Goal: Find contact information: Find contact information

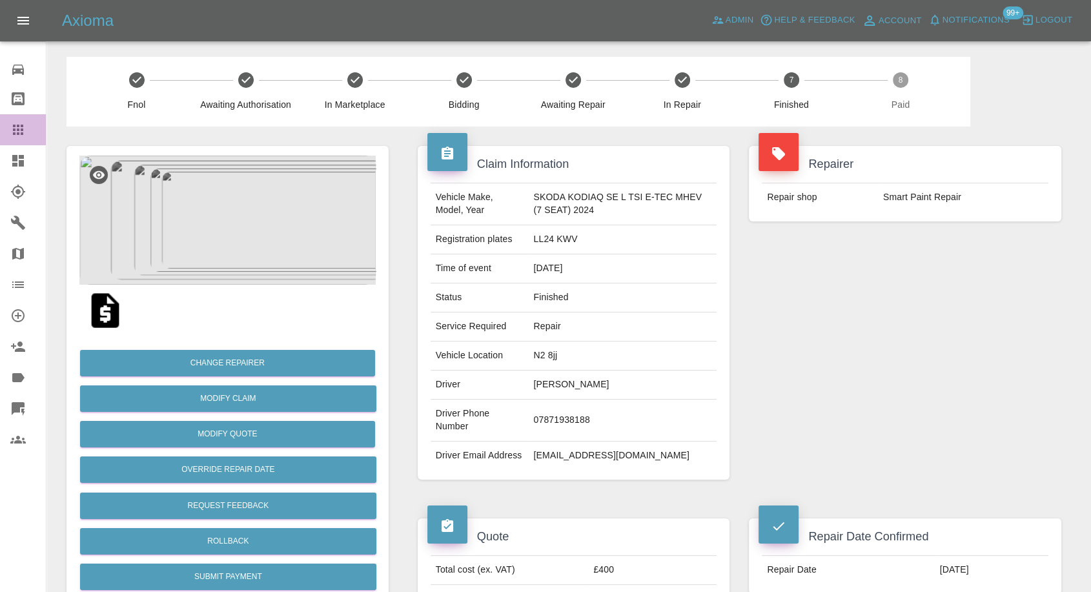
click at [26, 129] on div at bounding box center [28, 129] width 36 height 15
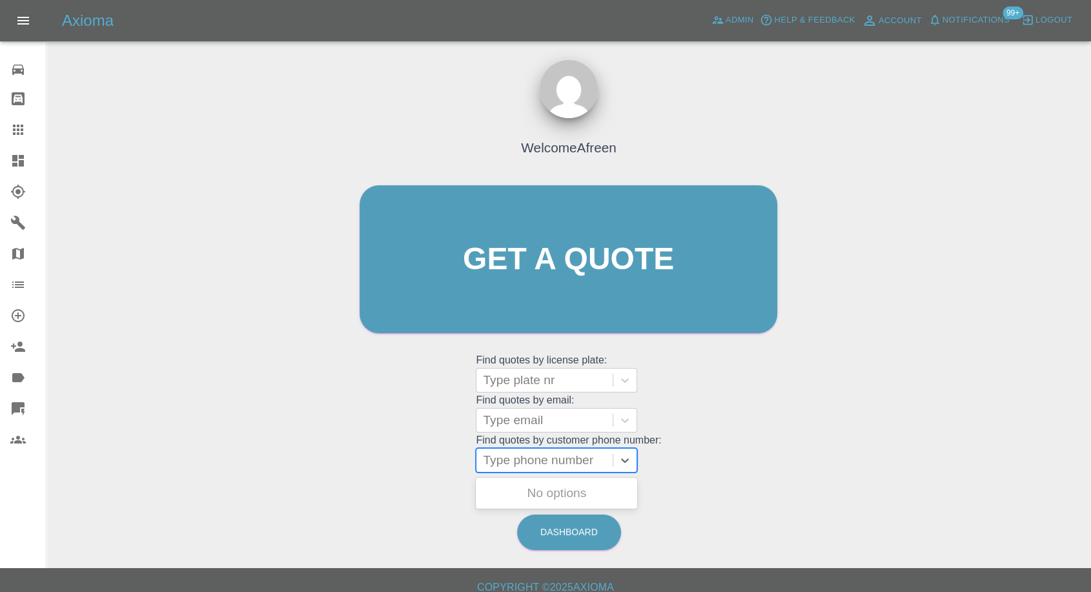
click at [538, 464] on div at bounding box center [544, 460] width 123 height 18
paste input "+447423625384"
drag, startPoint x: 509, startPoint y: 461, endPoint x: 434, endPoint y: 465, distance: 75.6
click at [434, 465] on div "Welcome Afreen Get a quote Get a quote Find quotes by license plate: Type plate…" at bounding box center [568, 284] width 445 height 390
type input "7423625384"
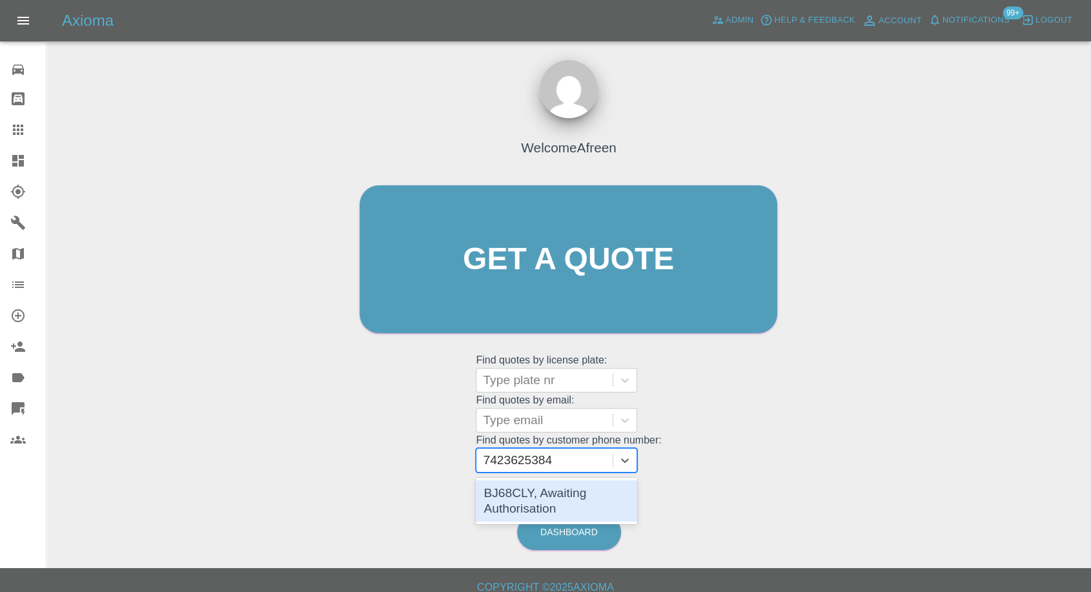
click at [542, 494] on div "BJ68CLY, Awaiting Authorisation" at bounding box center [556, 500] width 161 height 41
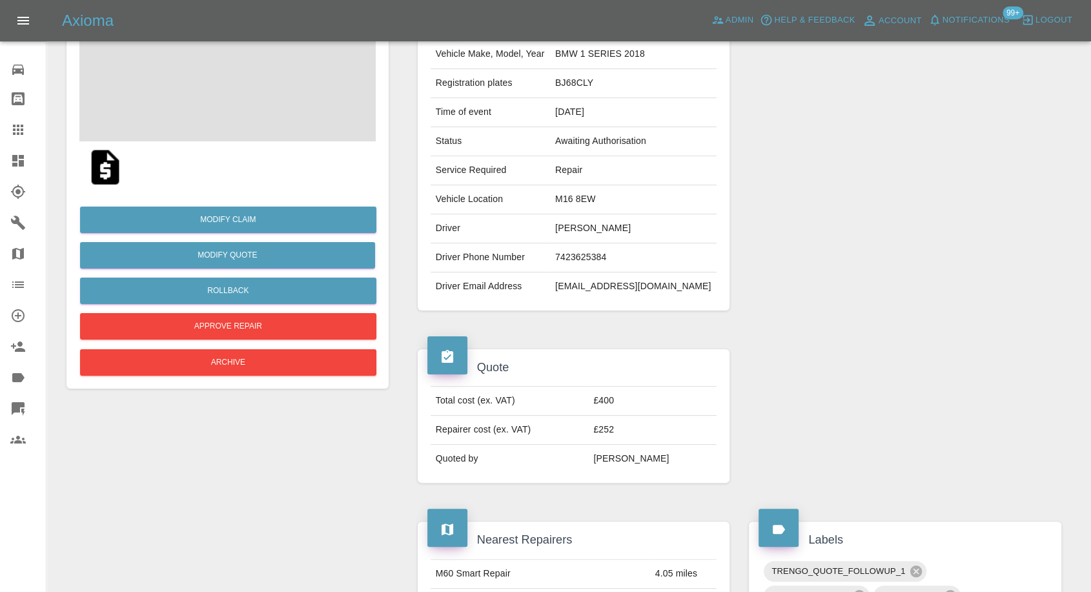
scroll to position [72, 0]
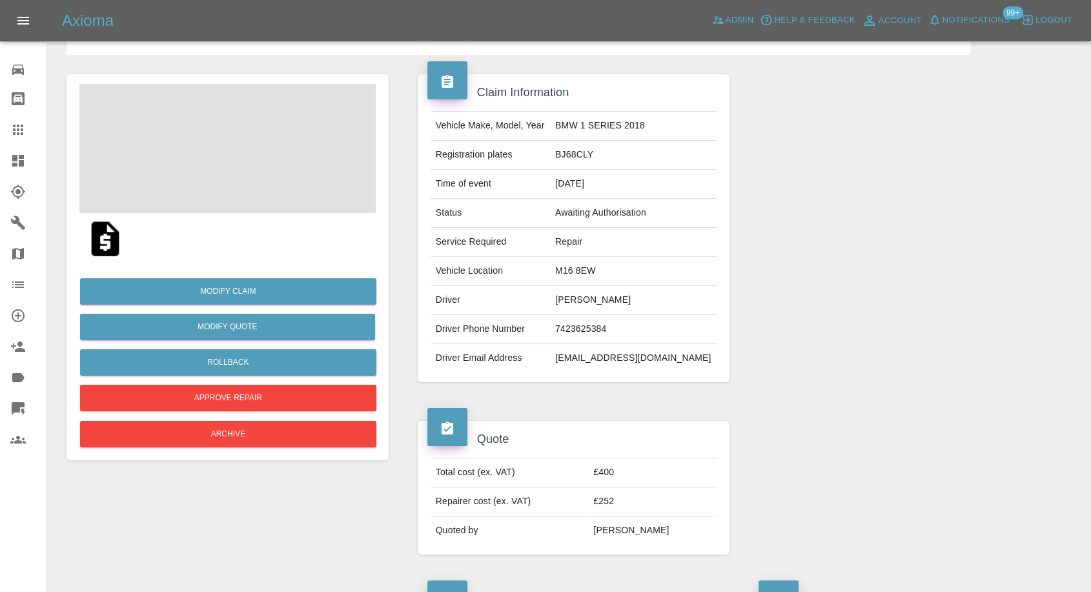
click at [210, 167] on span at bounding box center [227, 148] width 296 height 129
click at [282, 170] on span at bounding box center [227, 148] width 296 height 129
click at [243, 187] on img at bounding box center [227, 148] width 296 height 129
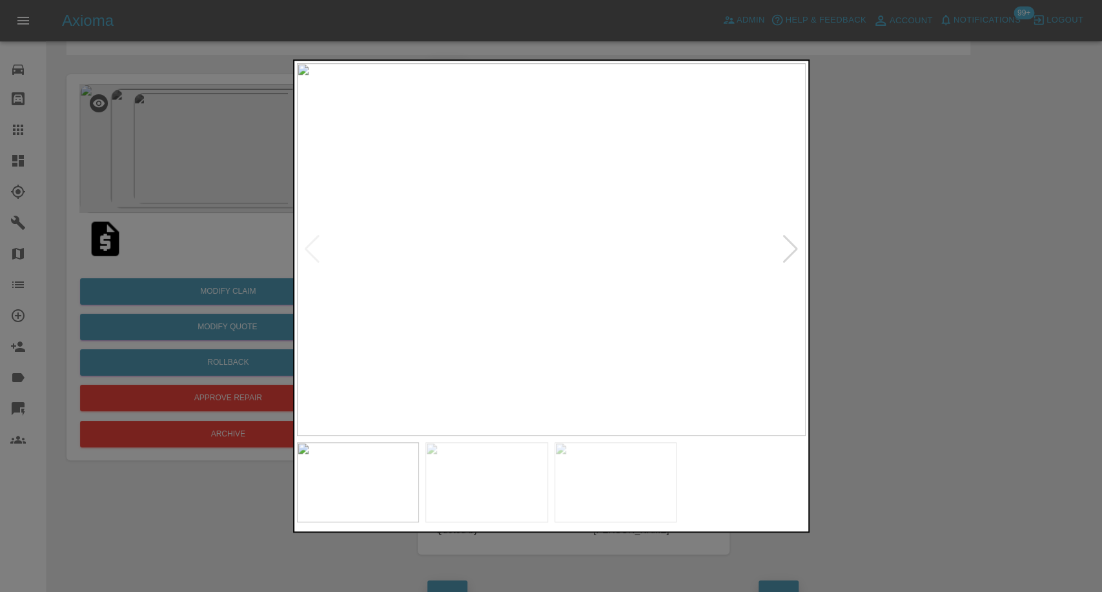
click at [478, 481] on img at bounding box center [486, 482] width 123 height 80
click at [617, 481] on img at bounding box center [615, 482] width 123 height 80
click at [862, 348] on div at bounding box center [551, 296] width 1102 height 592
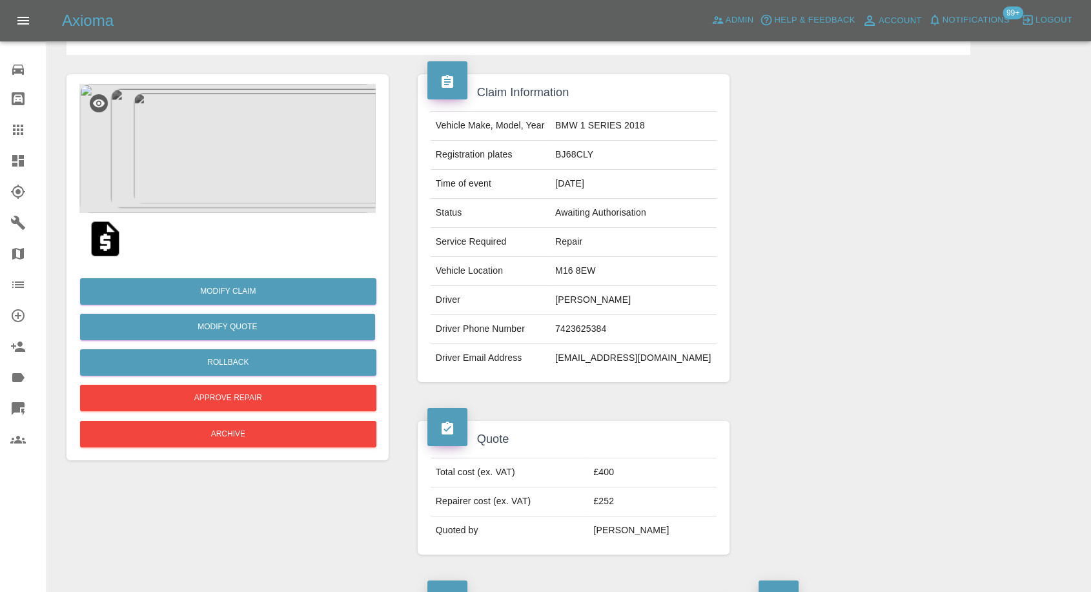
click at [246, 157] on img at bounding box center [227, 148] width 296 height 129
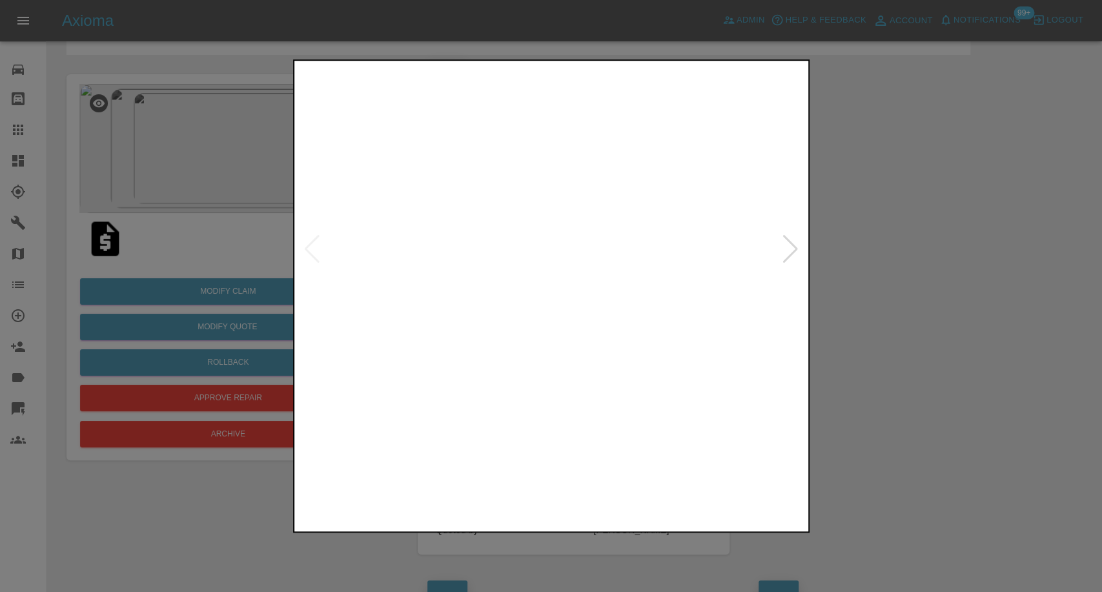
click at [462, 470] on img at bounding box center [486, 482] width 123 height 80
click at [614, 492] on img at bounding box center [615, 482] width 123 height 80
click at [857, 250] on div at bounding box center [551, 296] width 1102 height 592
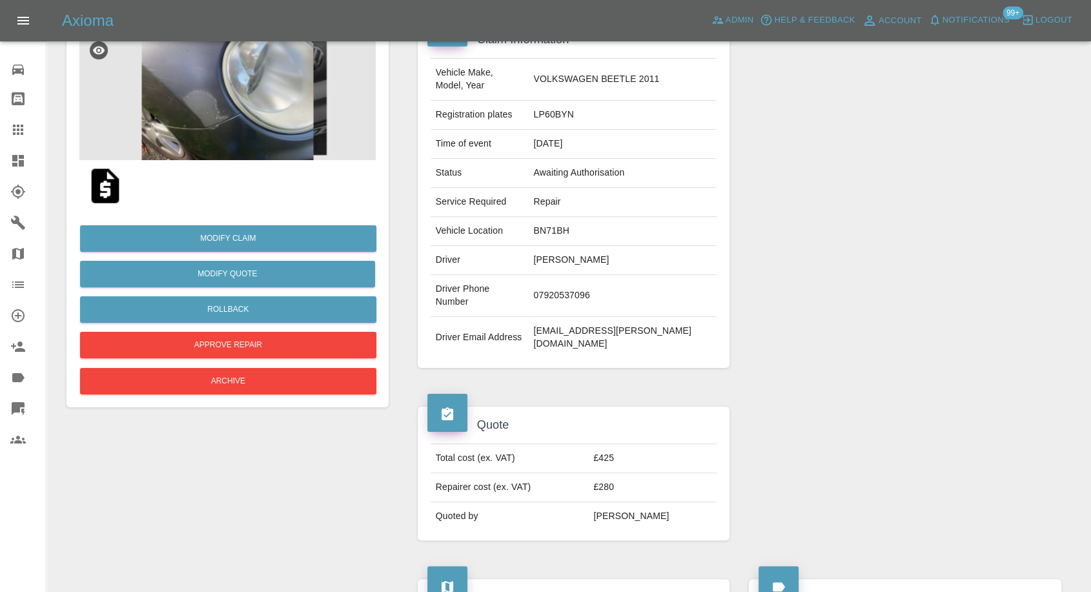
scroll to position [72, 0]
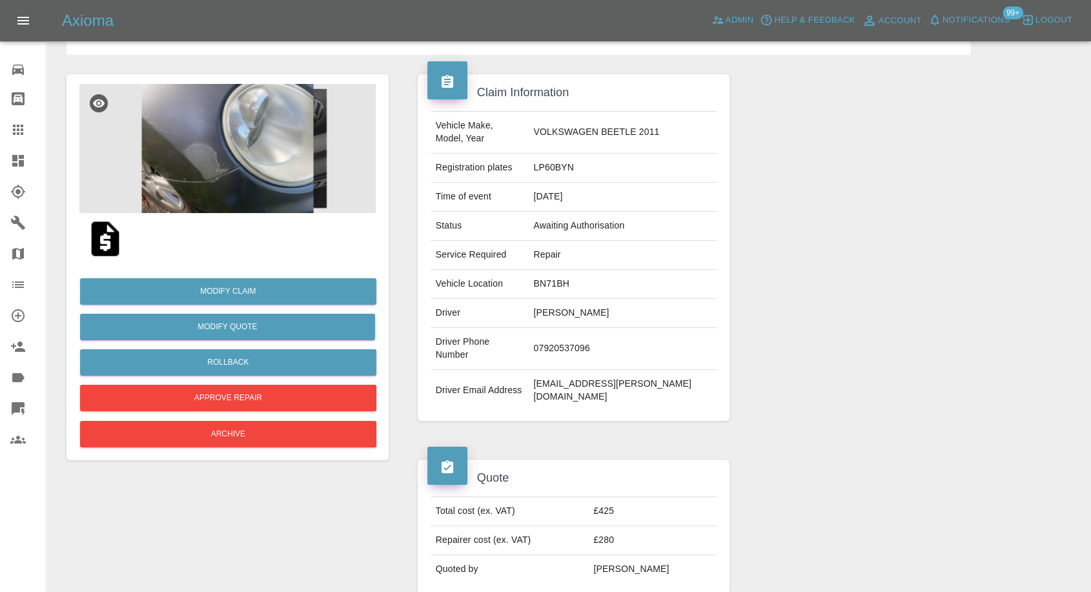
click at [600, 328] on td "07920537096" at bounding box center [622, 349] width 188 height 42
copy td "07920537096"
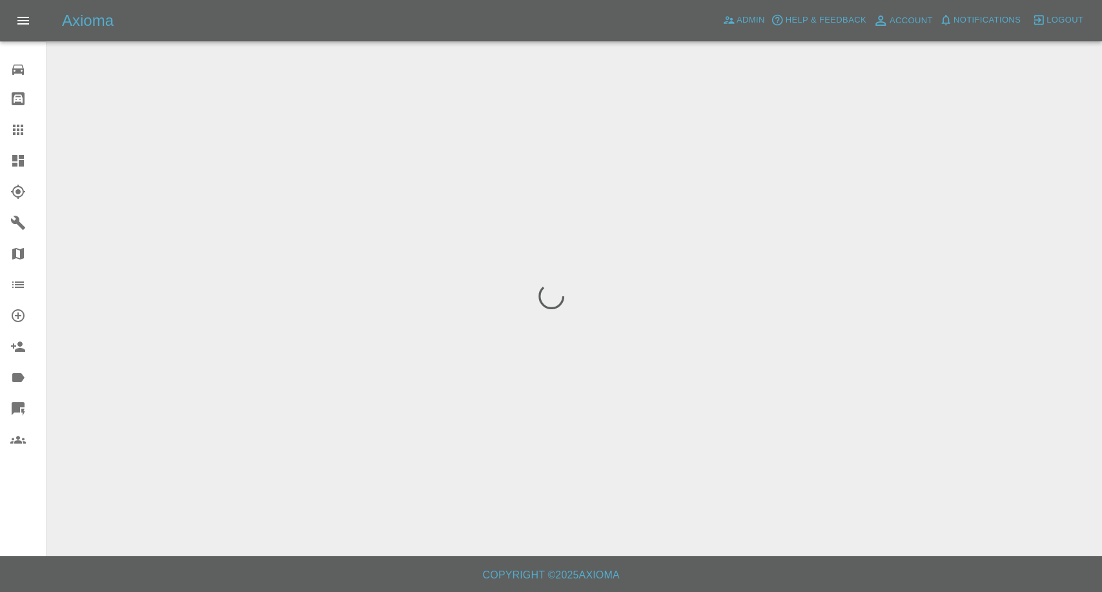
click at [16, 120] on link "Claims" at bounding box center [23, 129] width 46 height 31
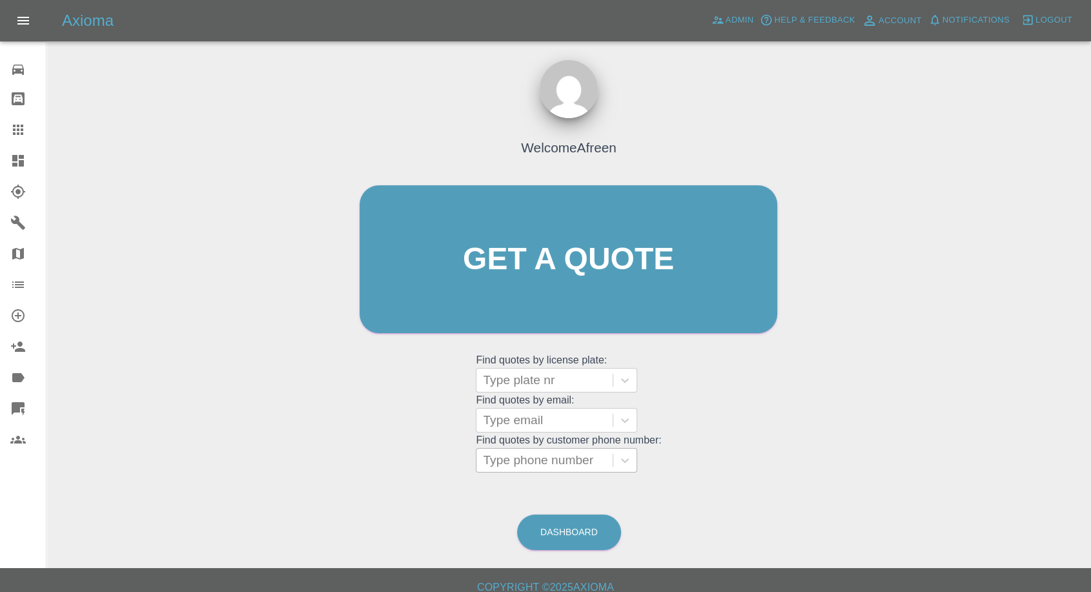
click at [524, 460] on div at bounding box center [544, 460] width 123 height 18
paste input "07920537096"
type input "07920537096"
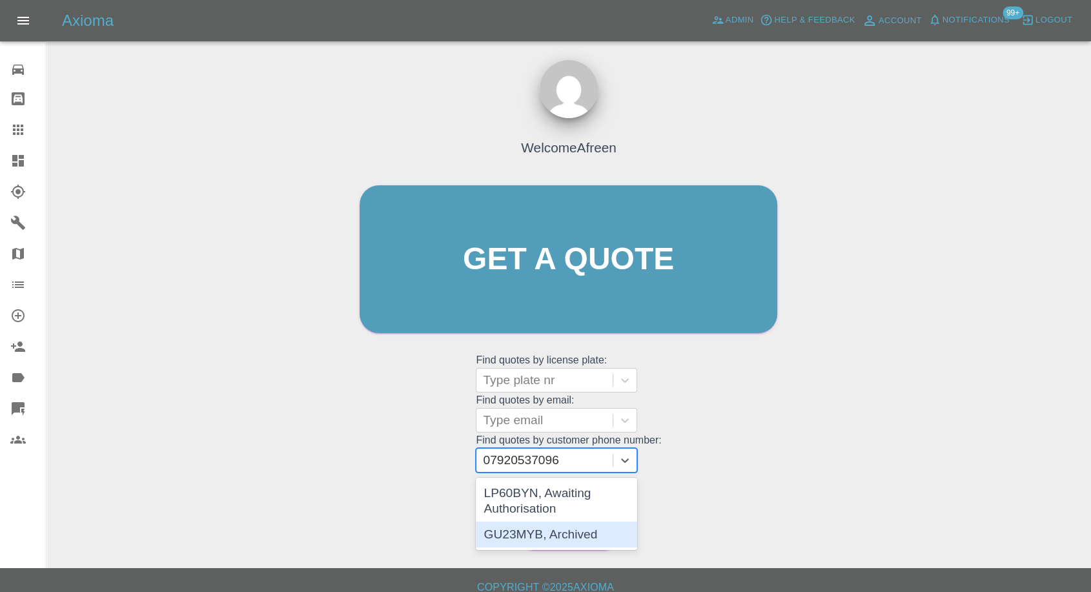
click at [549, 529] on div "GU23MYB, Archived" at bounding box center [556, 535] width 161 height 26
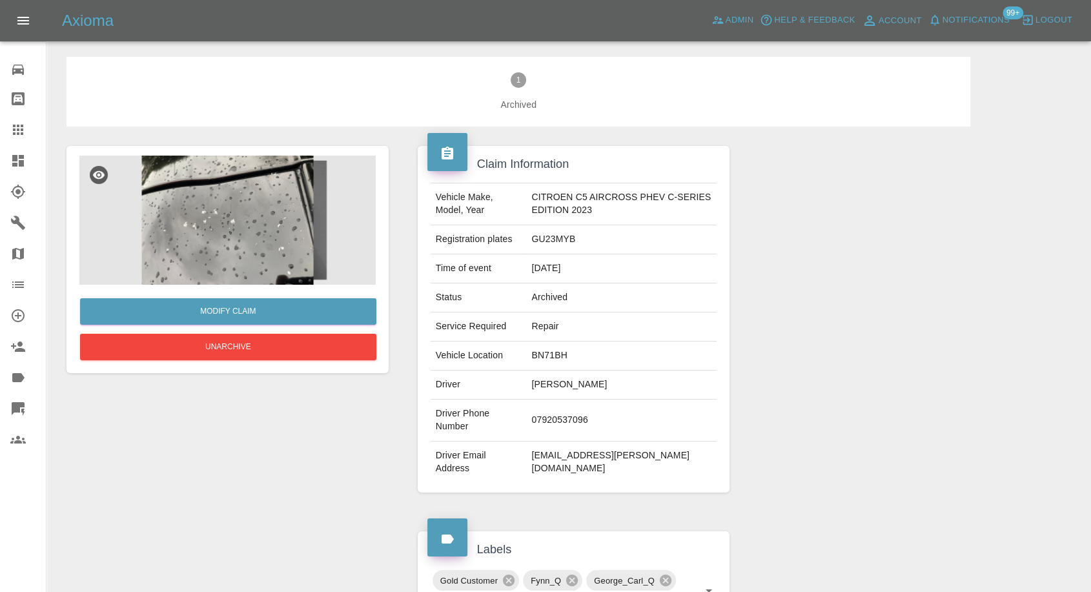
click at [219, 234] on img at bounding box center [227, 220] width 296 height 129
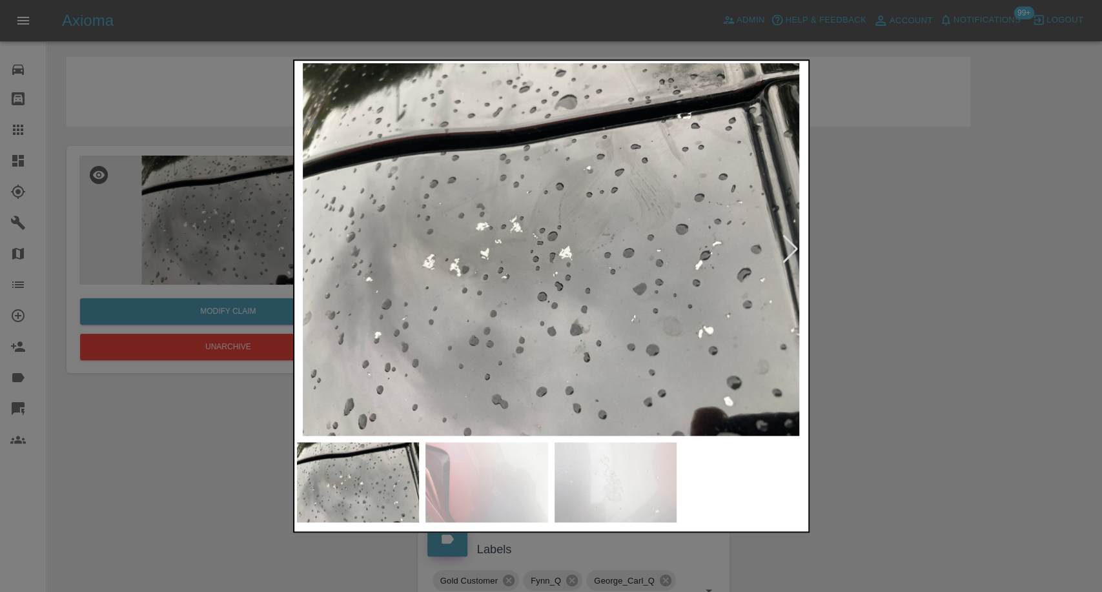
click at [495, 446] on img at bounding box center [486, 482] width 123 height 80
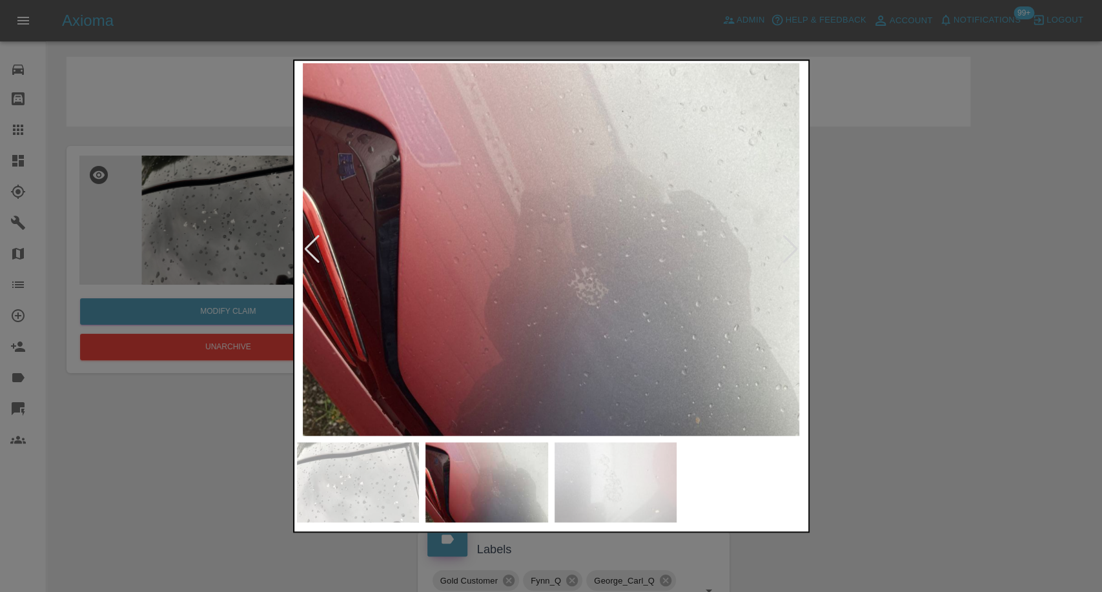
click at [620, 472] on img at bounding box center [615, 482] width 123 height 80
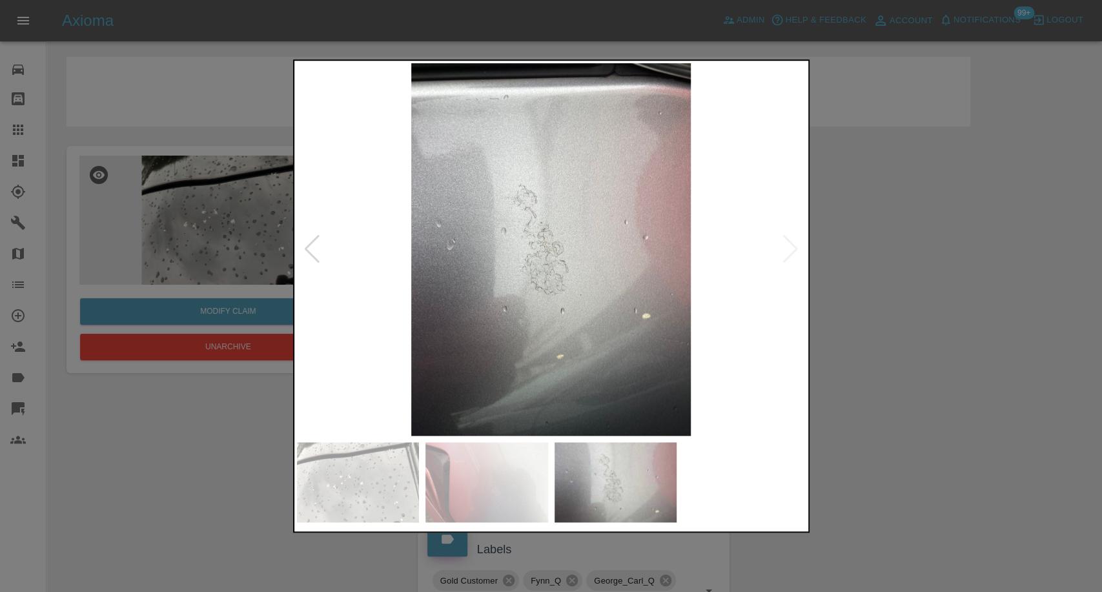
click at [927, 460] on div at bounding box center [551, 296] width 1102 height 592
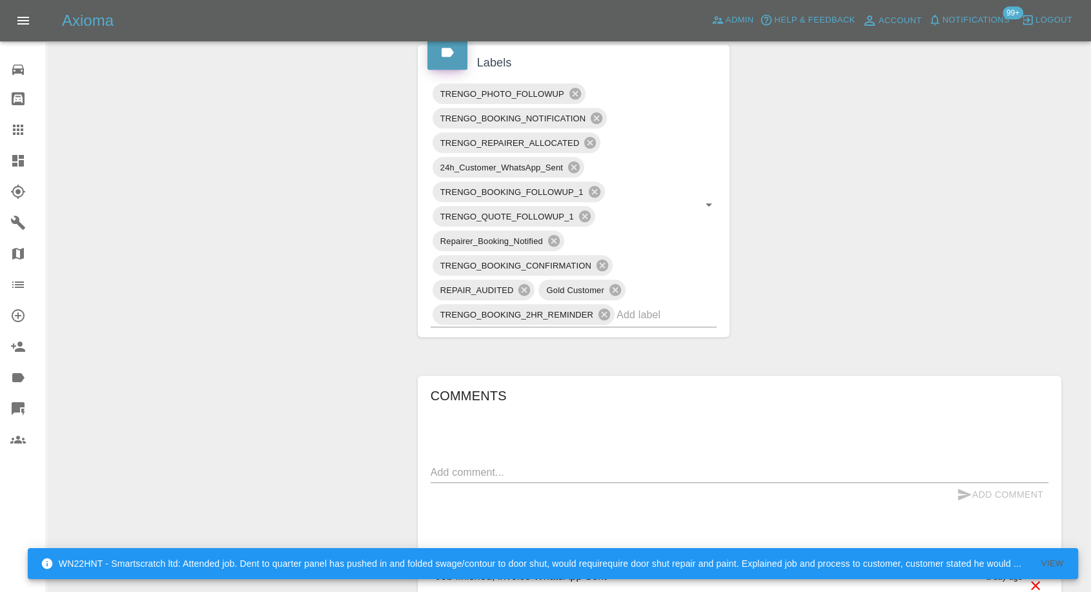
scroll to position [789, 0]
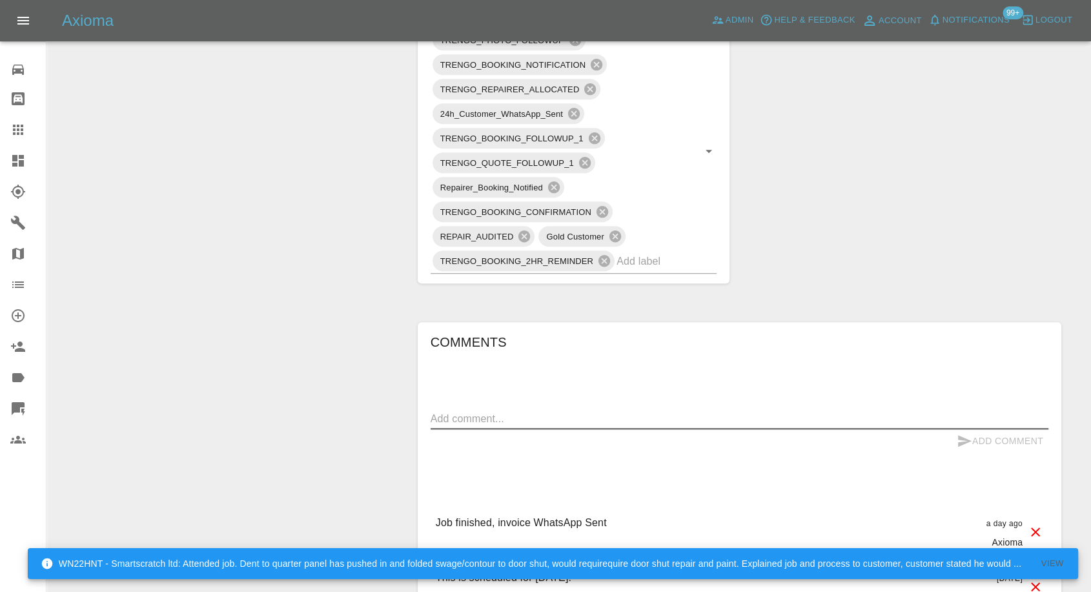
click at [572, 414] on textarea at bounding box center [740, 418] width 618 height 15
paste textarea "Just waiting confirmation from owner that she is happy, she says that one of th…"
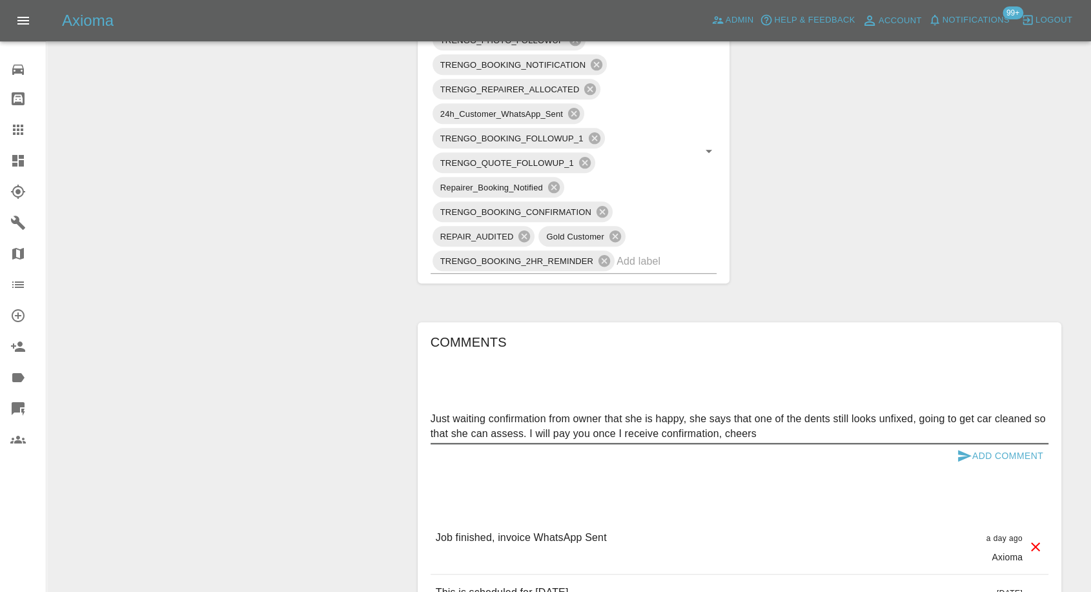
type textarea "Just waiting confirmation from owner that she is happy, she says that one of th…"
click at [957, 452] on icon "submit" at bounding box center [964, 455] width 15 height 15
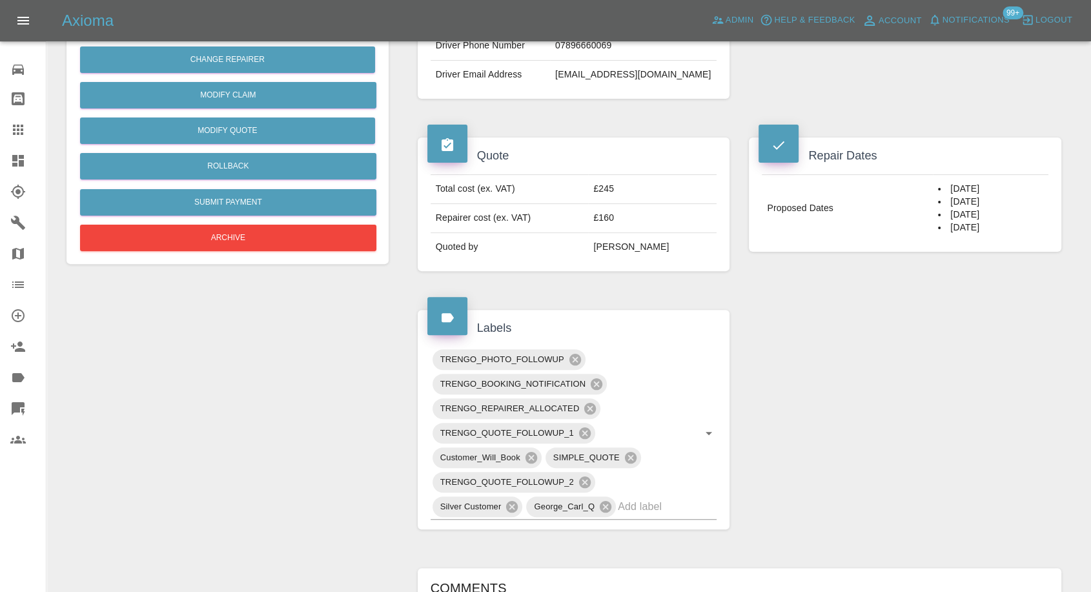
scroll to position [430, 0]
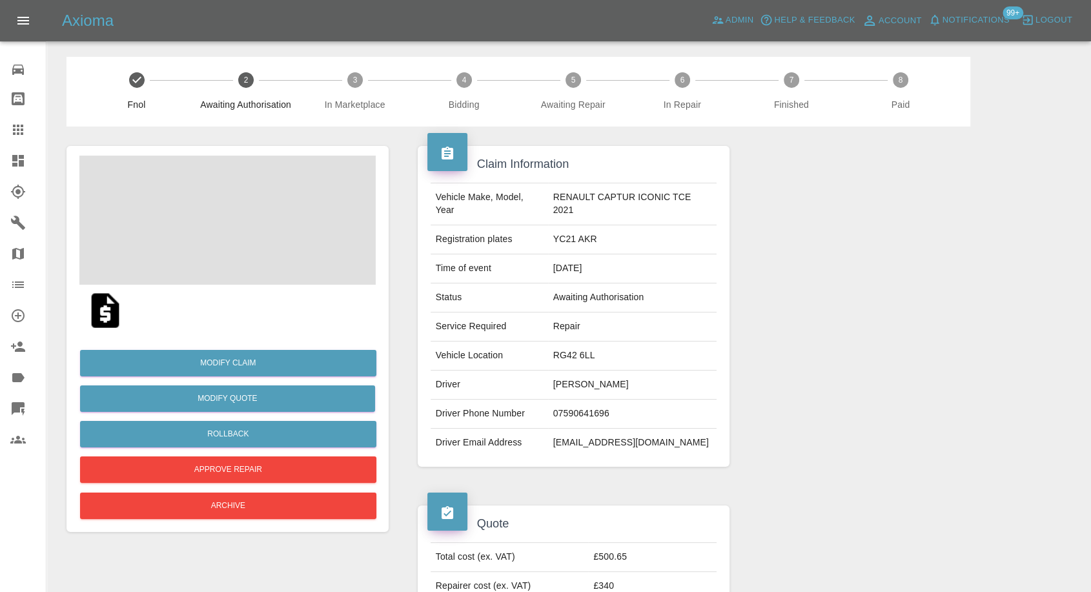
click img
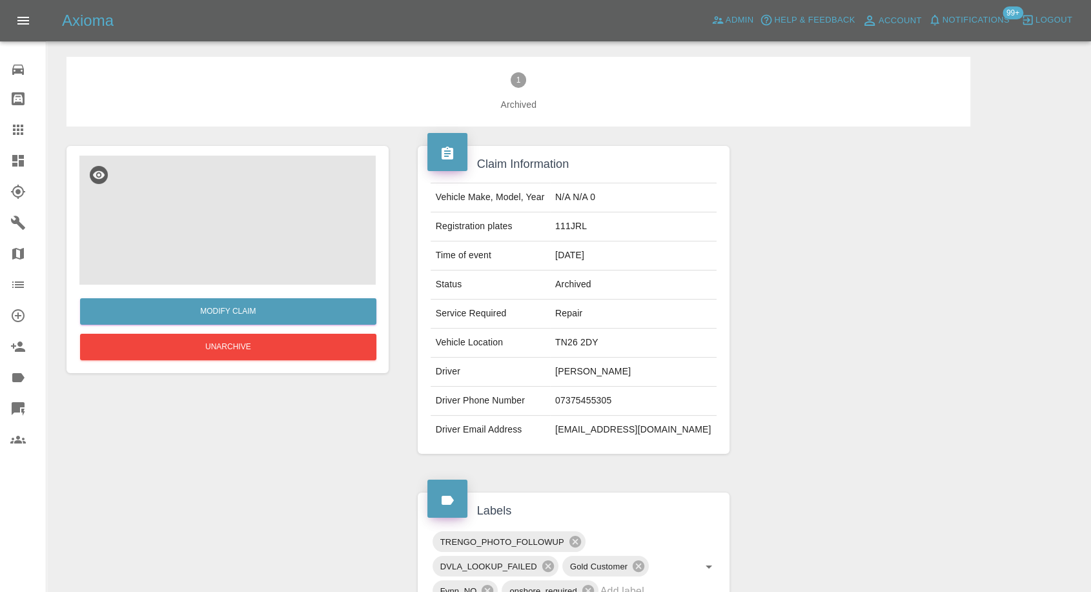
click at [189, 218] on img at bounding box center [227, 220] width 296 height 129
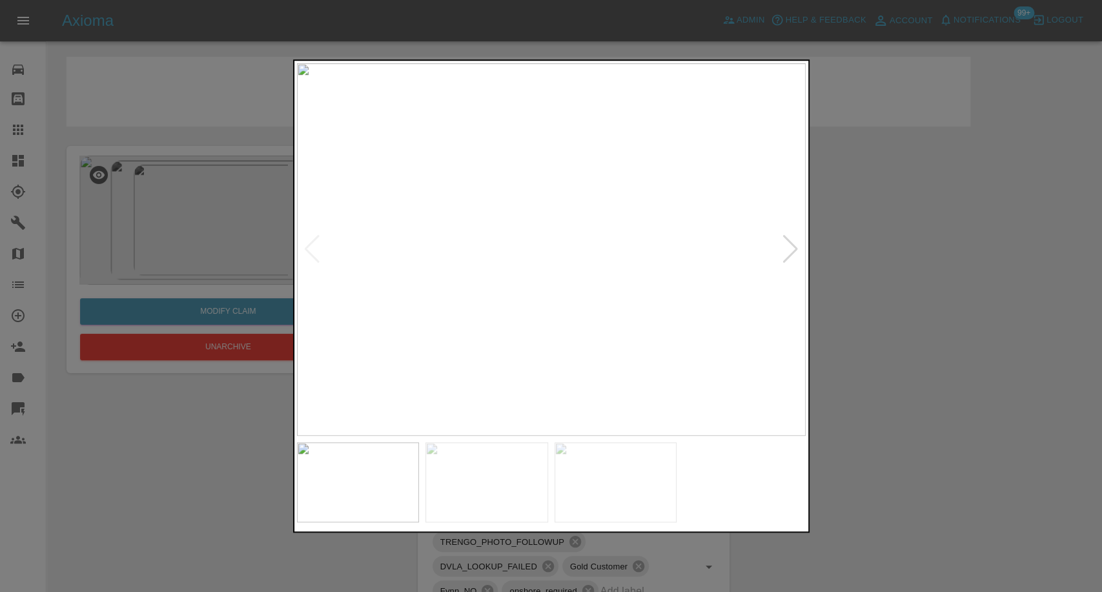
click at [485, 510] on img at bounding box center [486, 482] width 123 height 80
click at [623, 523] on div at bounding box center [551, 482] width 509 height 93
click at [243, 372] on div at bounding box center [551, 296] width 1102 height 592
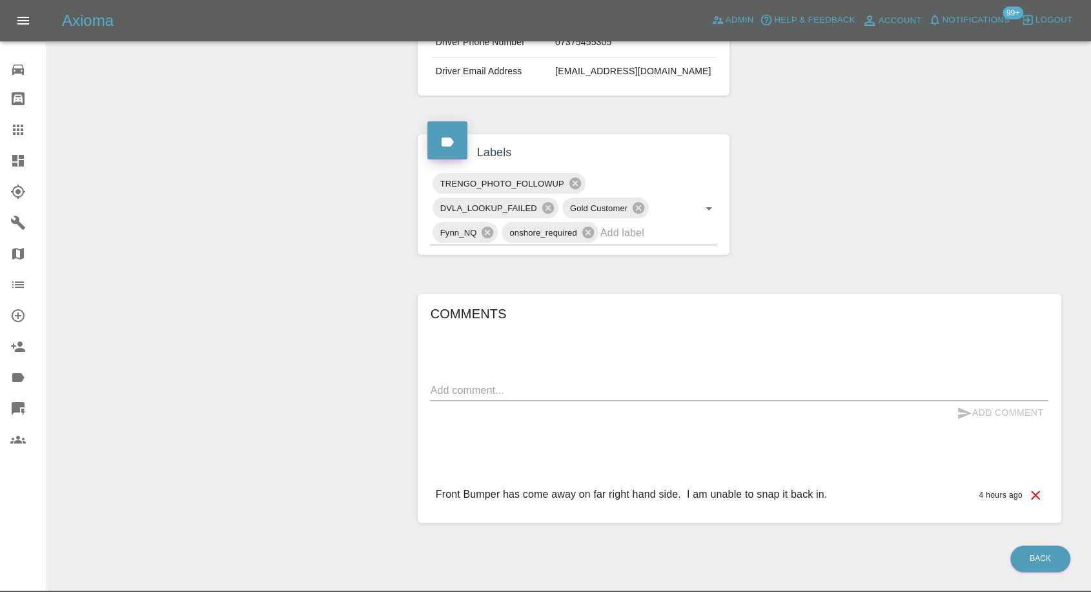
scroll to position [392, 0]
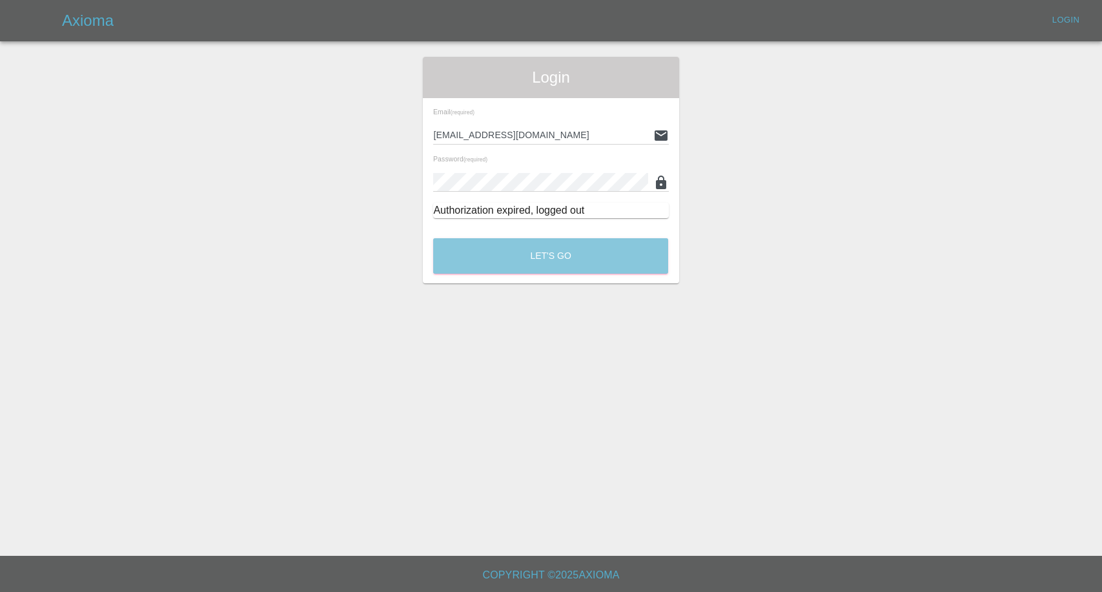
click at [463, 267] on button "Let's Go" at bounding box center [550, 255] width 235 height 35
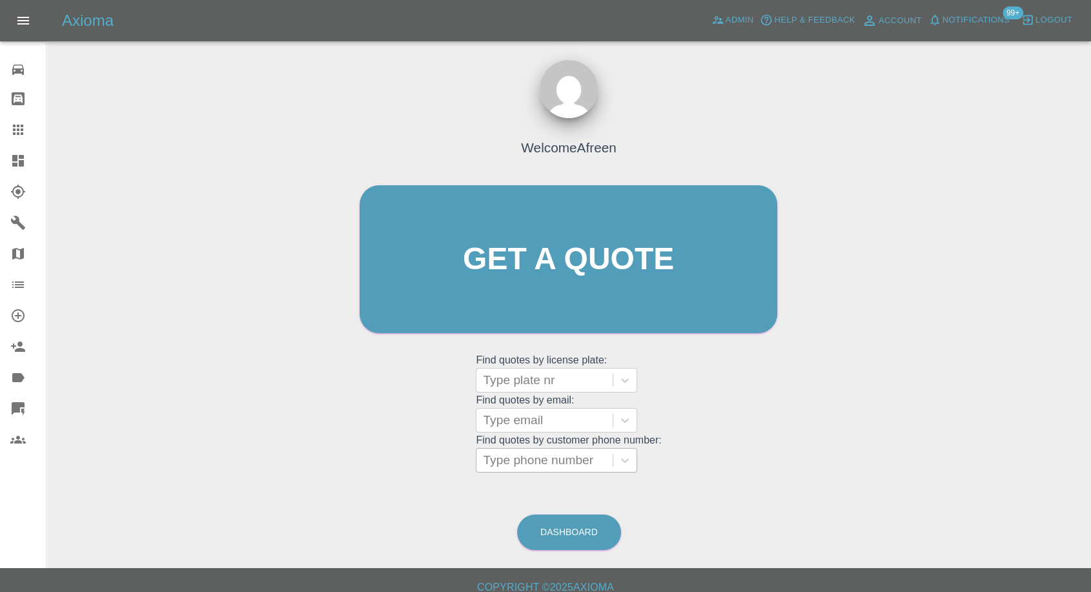
drag, startPoint x: 544, startPoint y: 447, endPoint x: 537, endPoint y: 456, distance: 12.0
click at [544, 447] on grid "Find quotes by license plate: Type plate nr Find quotes by email: Type email Fi…" at bounding box center [568, 412] width 185 height 120
click at [532, 470] on div "Type phone number" at bounding box center [544, 460] width 136 height 23
paste input "+447305979489"
drag, startPoint x: 510, startPoint y: 463, endPoint x: 422, endPoint y: 469, distance: 88.0
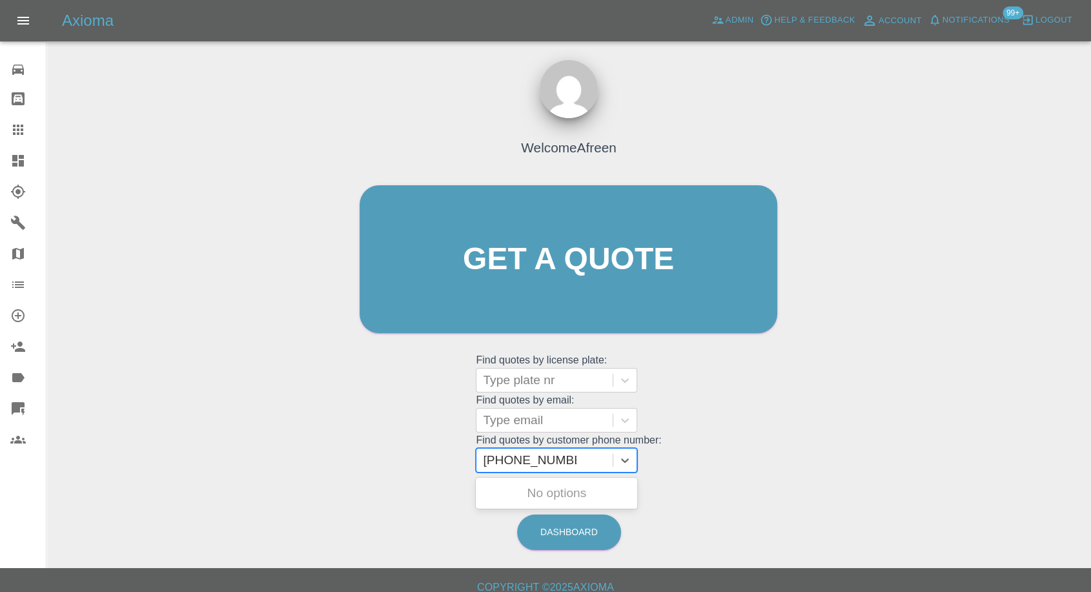
click at [422, 469] on div "Welcome Afreen Get a quote Get a quote Find quotes by license plate: Type plate…" at bounding box center [568, 284] width 445 height 390
type input "07305979489"
click at [587, 500] on div "LM15 FXO, Archived" at bounding box center [556, 493] width 161 height 26
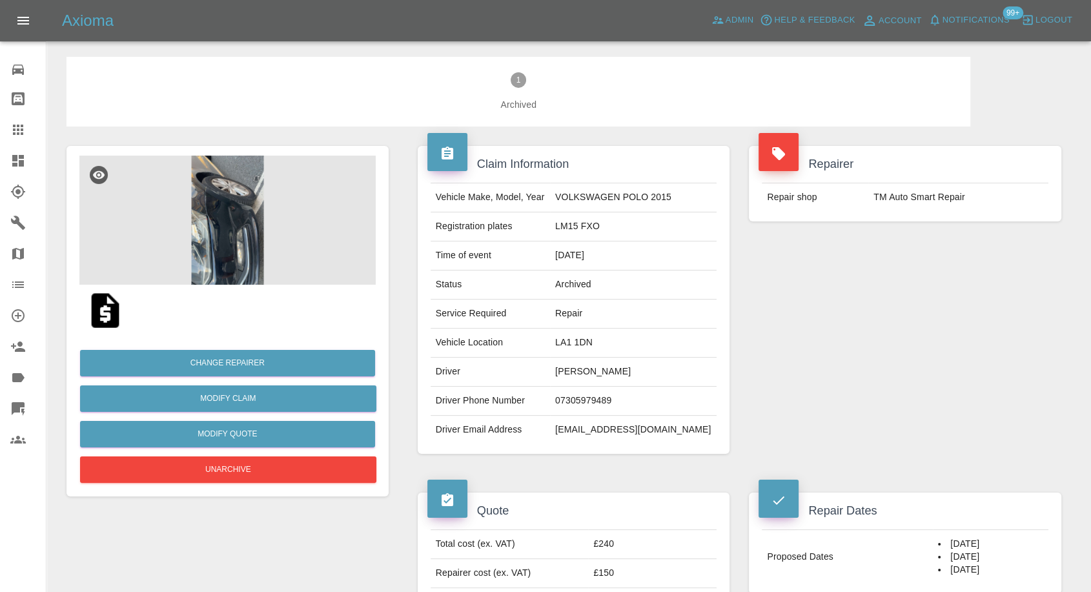
click at [205, 251] on img at bounding box center [227, 220] width 296 height 129
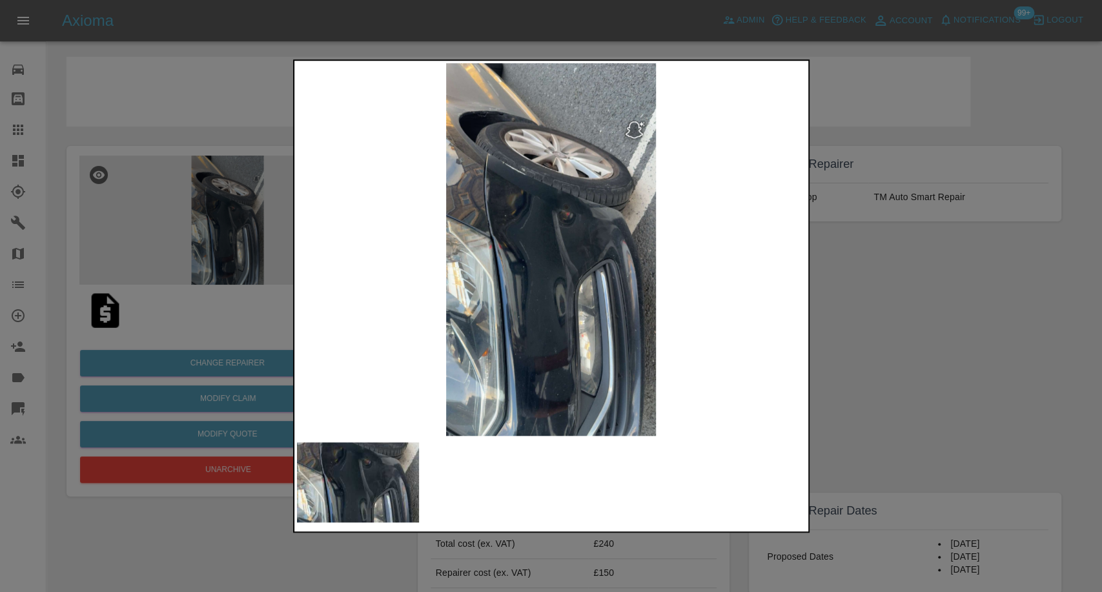
click at [904, 309] on div at bounding box center [551, 296] width 1102 height 592
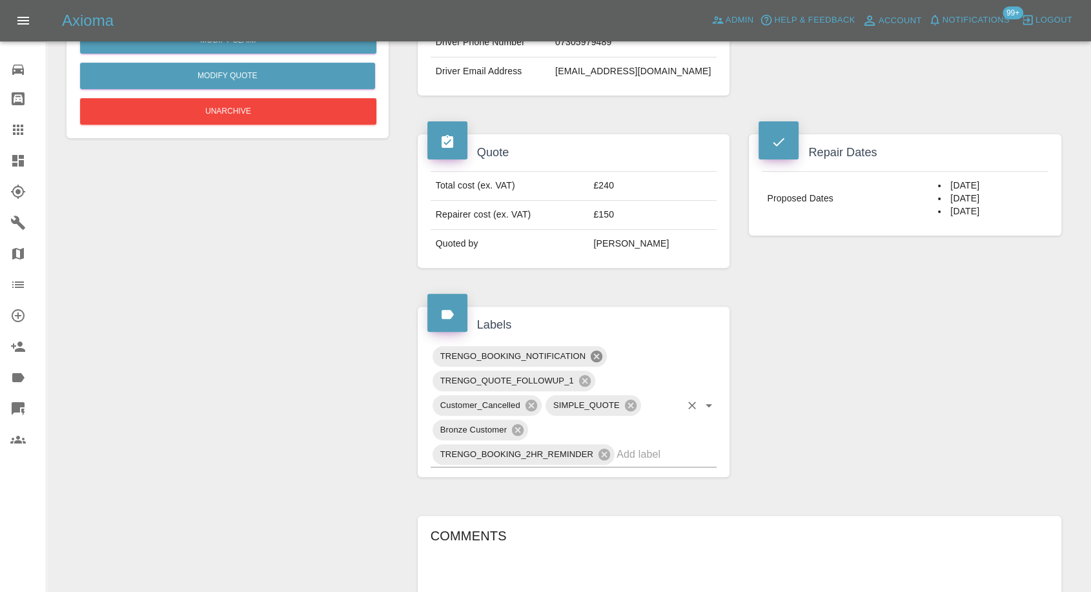
scroll to position [502, 0]
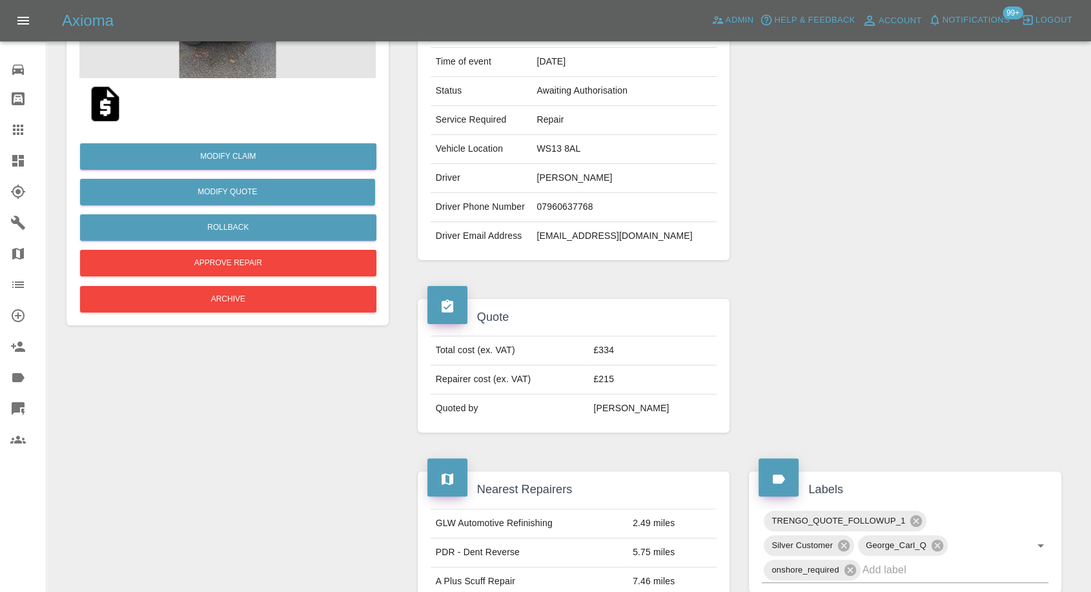
scroll to position [215, 0]
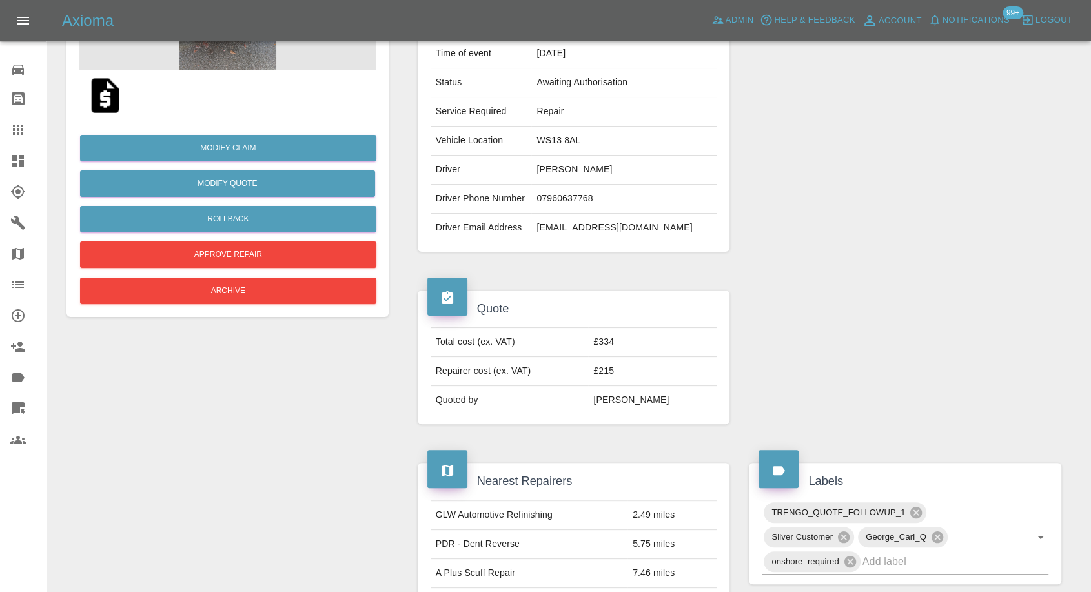
click at [111, 89] on img at bounding box center [105, 95] width 41 height 41
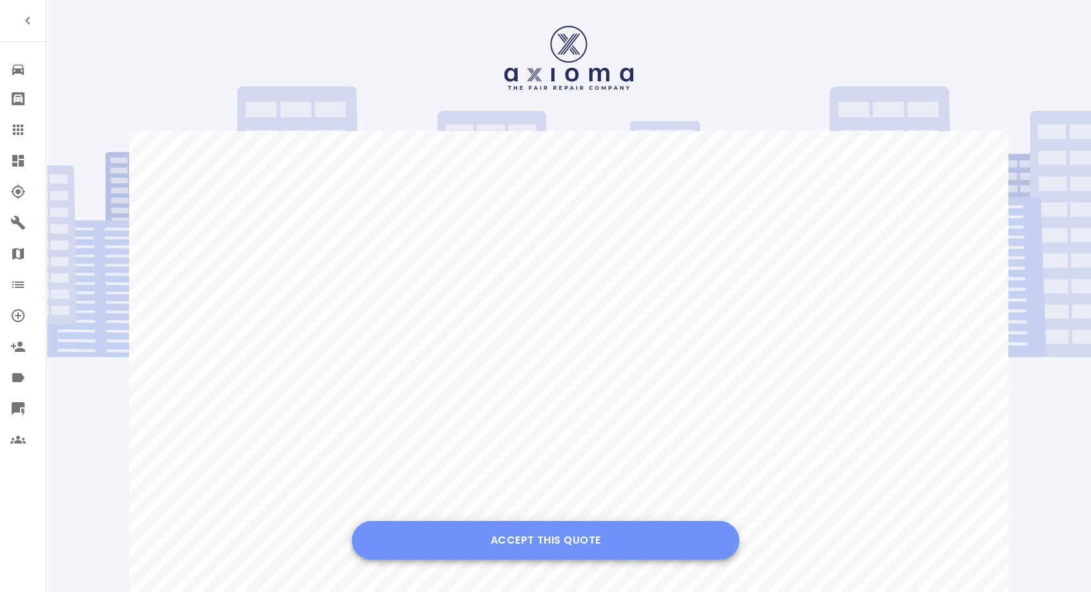
click at [554, 549] on button "Accept this Quote" at bounding box center [545, 540] width 387 height 39
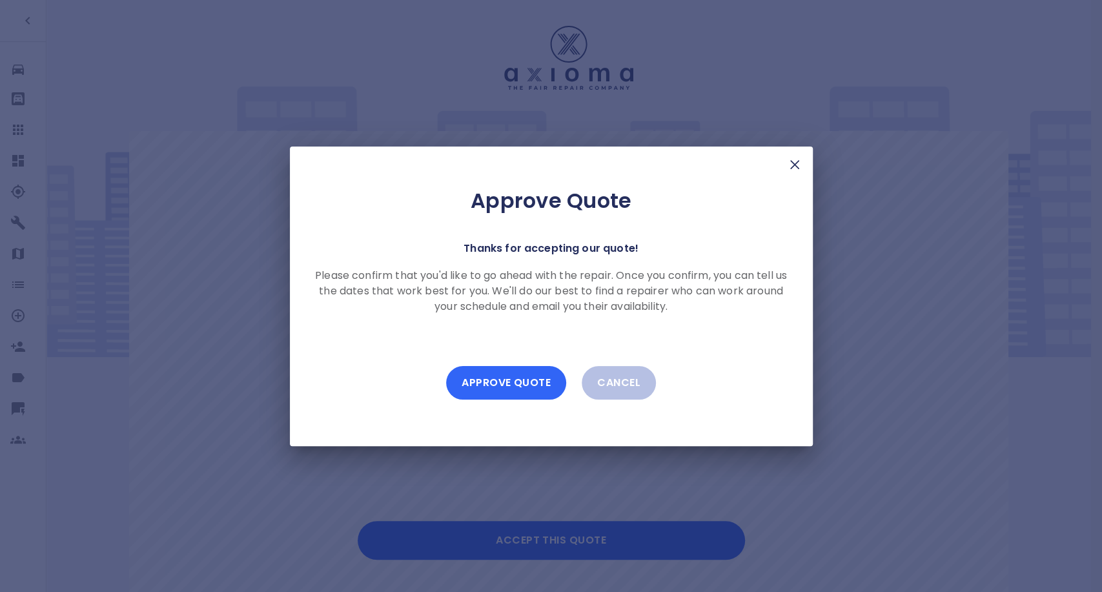
click at [522, 376] on button "Approve Quote" at bounding box center [506, 383] width 120 height 34
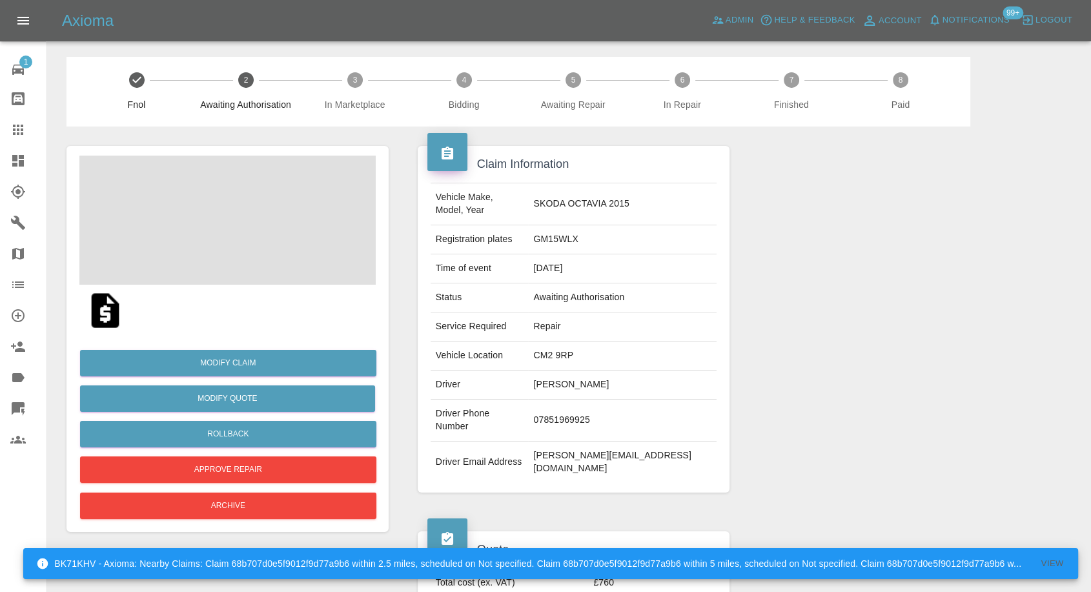
click at [99, 314] on img at bounding box center [105, 310] width 41 height 41
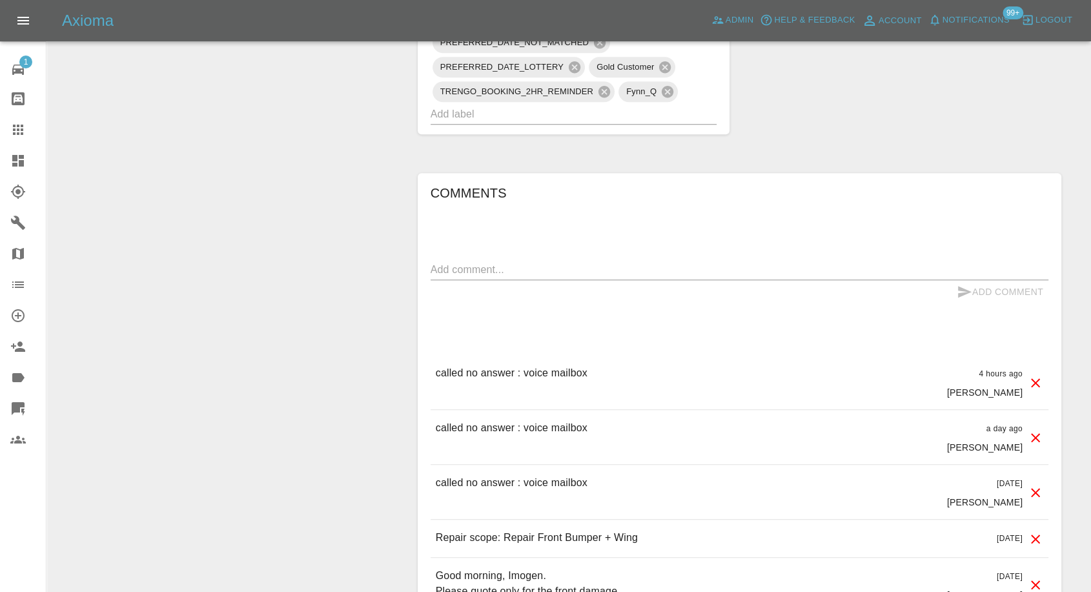
scroll to position [1147, 0]
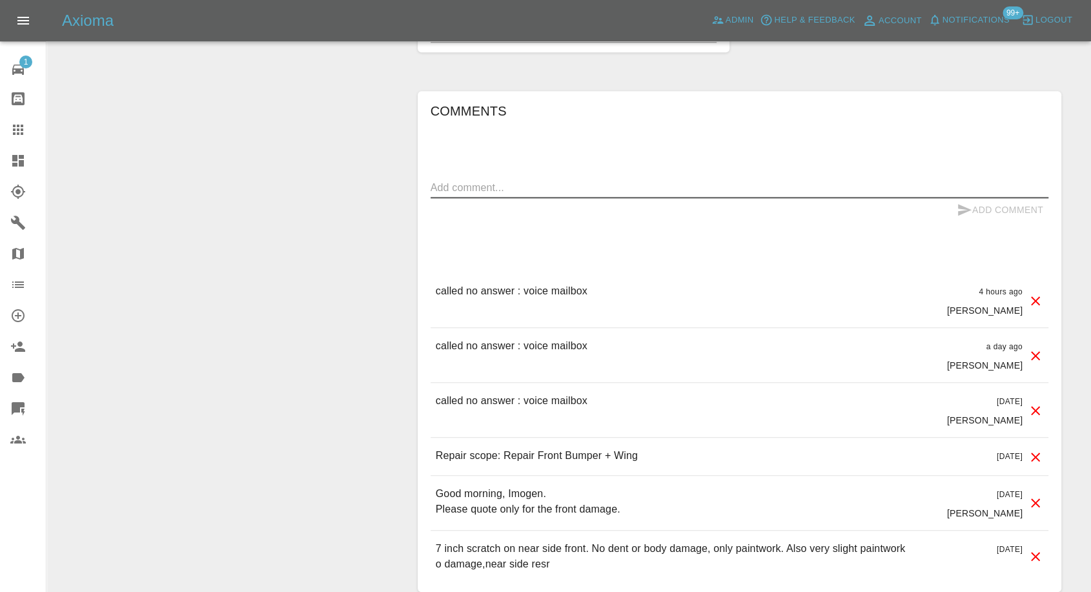
click at [553, 185] on textarea at bounding box center [740, 187] width 618 height 15
paste textarea "Alternative arrangements made"
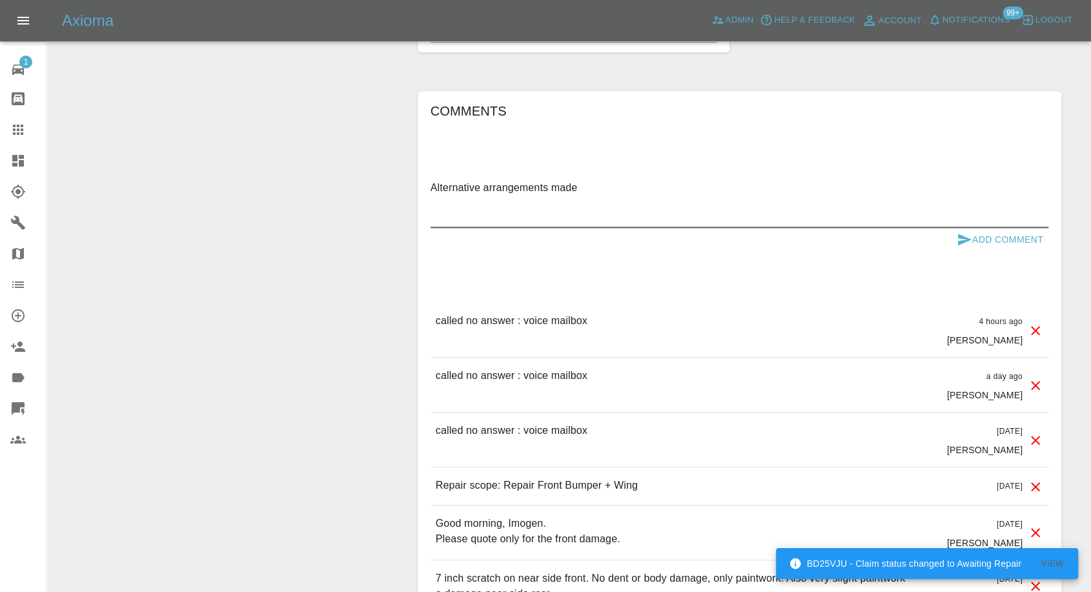
type textarea "Alternative arrangements made"
click at [965, 243] on icon "submit" at bounding box center [964, 239] width 15 height 15
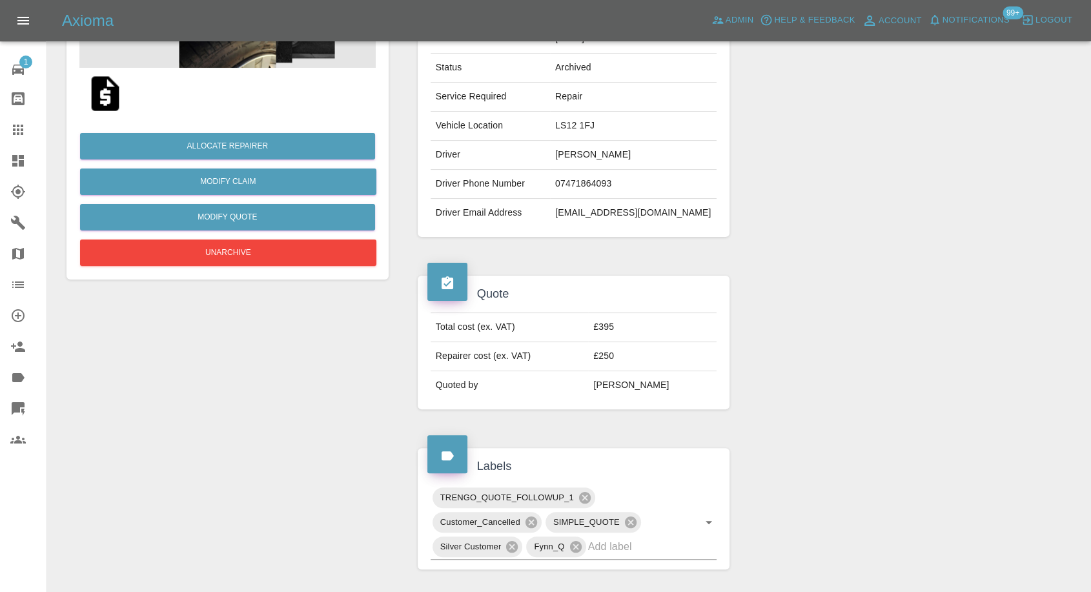
scroll to position [215, 0]
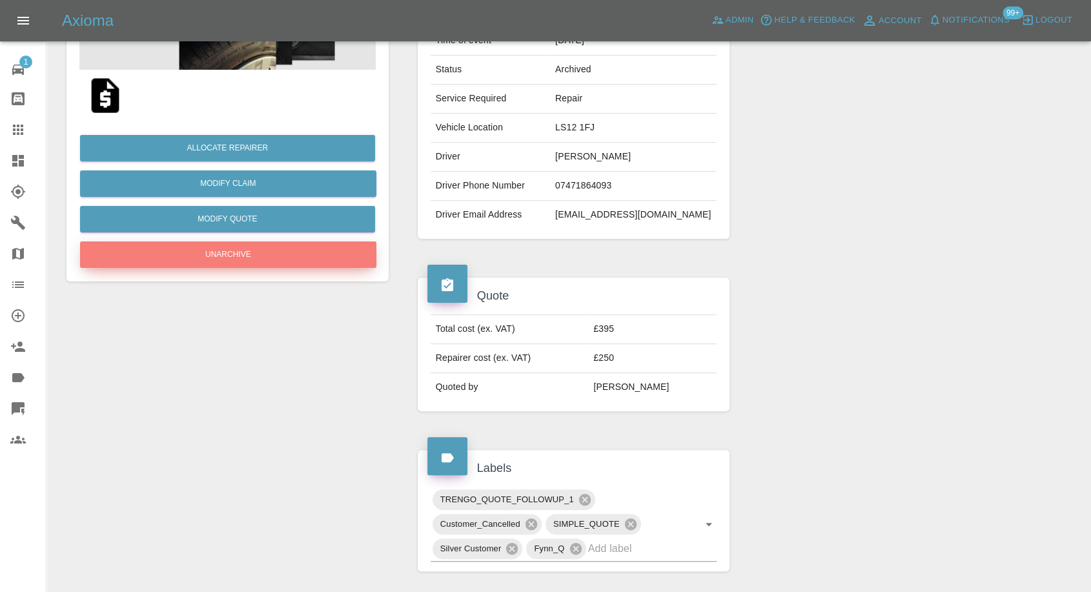
click at [257, 259] on button "Unarchive" at bounding box center [228, 254] width 296 height 26
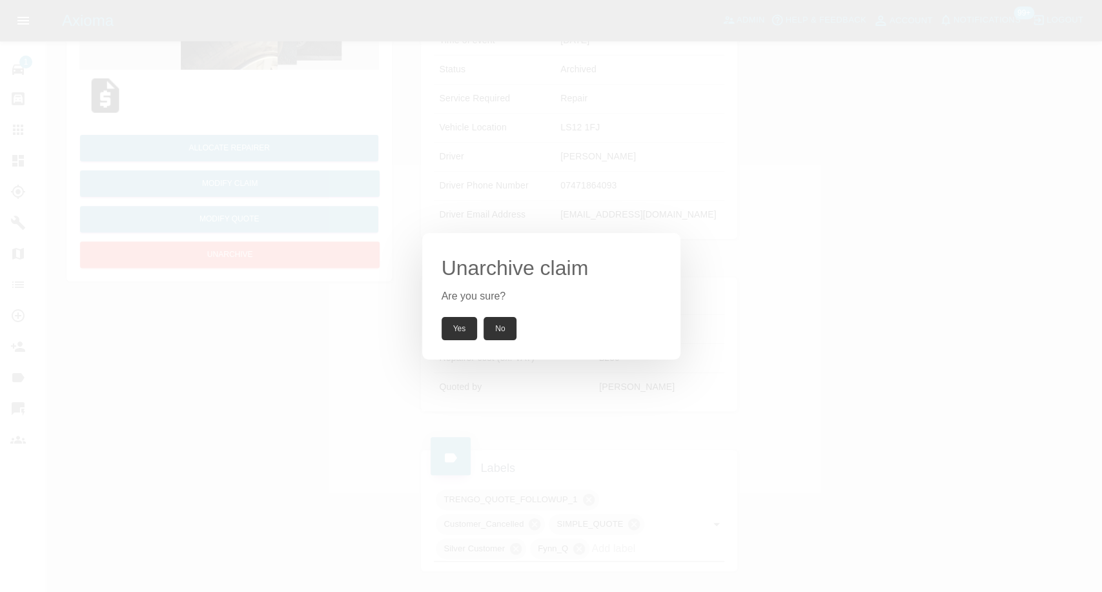
click at [449, 334] on button "Yes" at bounding box center [459, 328] width 36 height 23
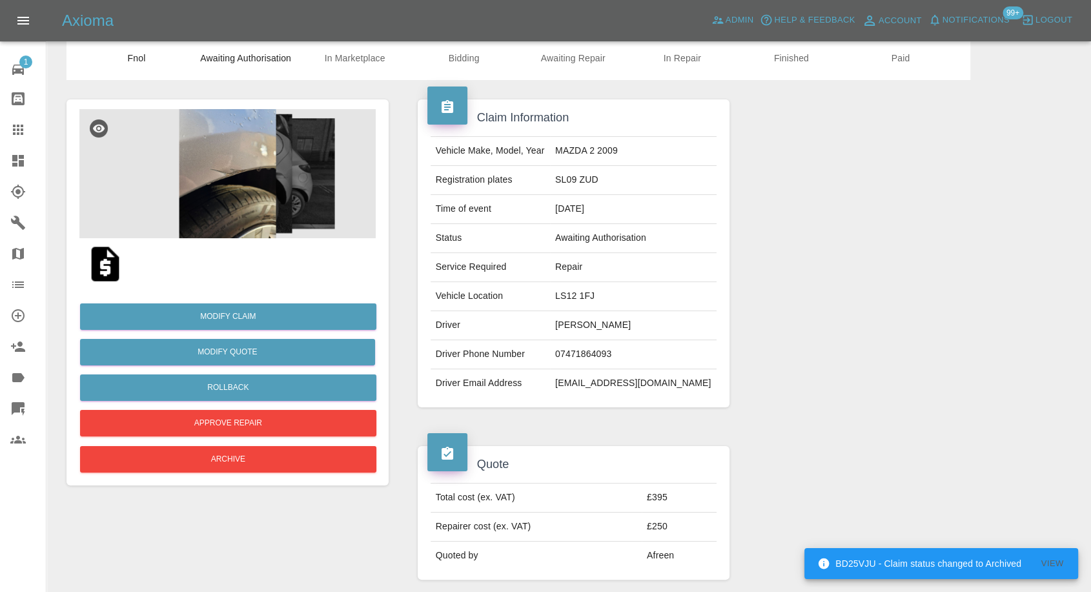
scroll to position [0, 0]
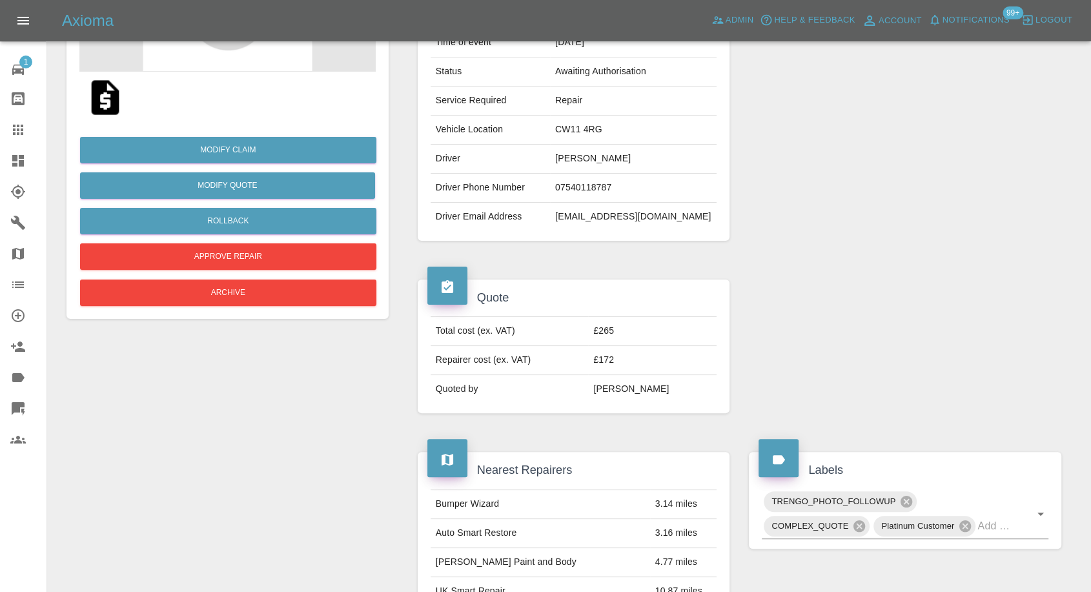
scroll to position [215, 0]
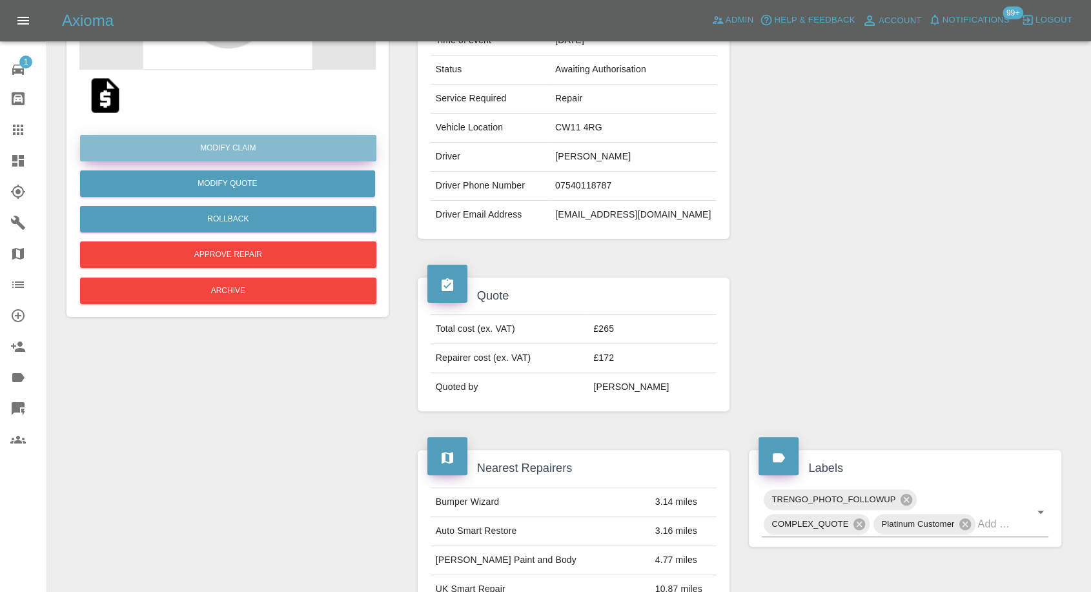
drag, startPoint x: 240, startPoint y: 151, endPoint x: 305, endPoint y: 167, distance: 66.4
click at [240, 151] on link "Modify Claim" at bounding box center [228, 148] width 296 height 26
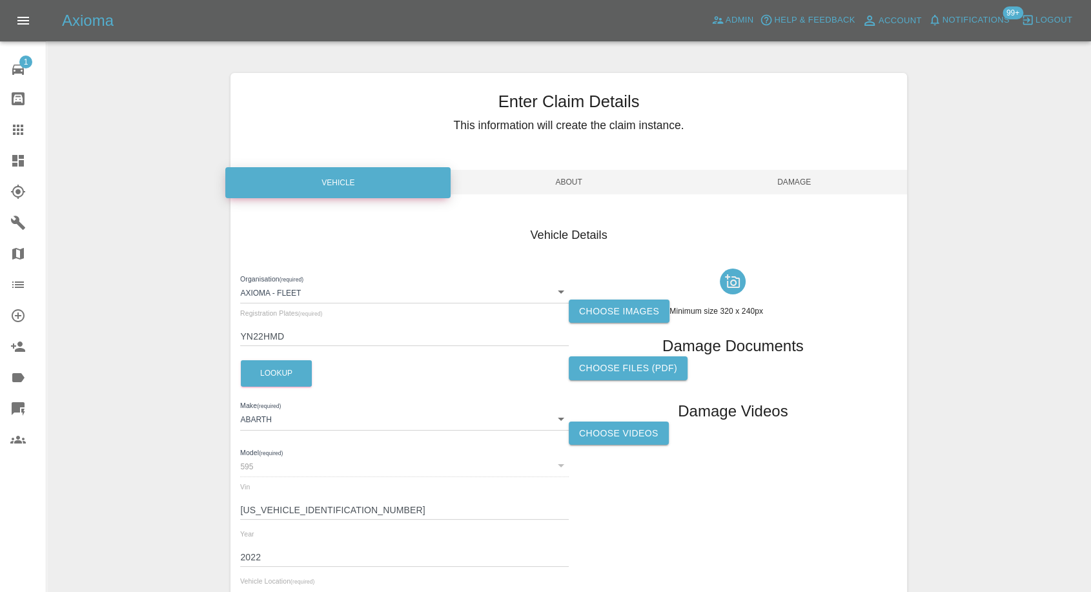
click at [622, 319] on label "Choose images" at bounding box center [619, 311] width 101 height 24
click at [0, 0] on input "Choose images" at bounding box center [0, 0] width 0 height 0
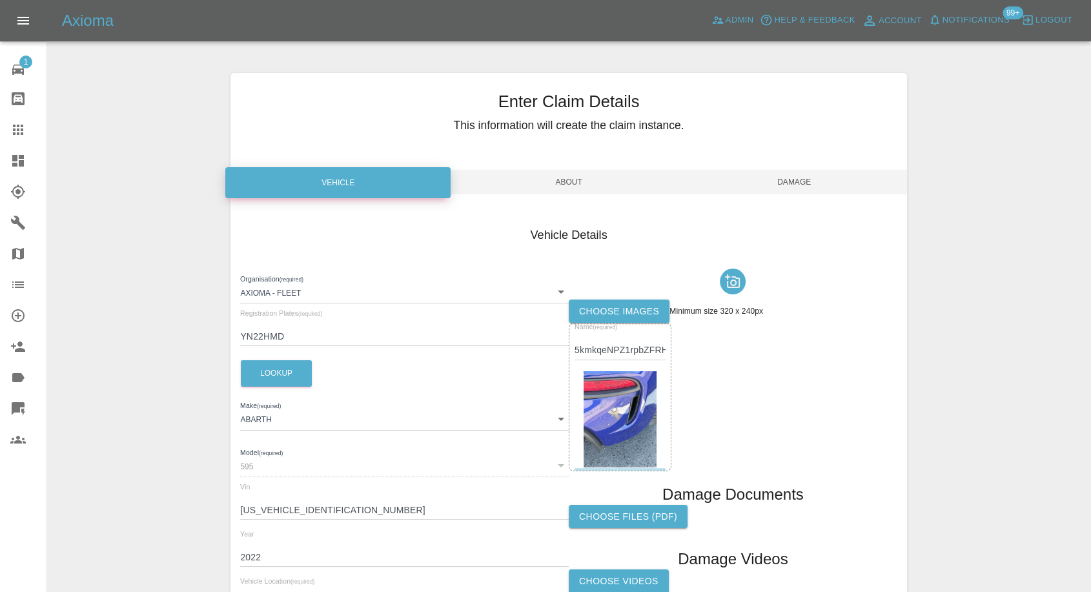
click at [589, 309] on label "Choose images" at bounding box center [619, 311] width 101 height 24
click at [0, 0] on input "Choose images" at bounding box center [0, 0] width 0 height 0
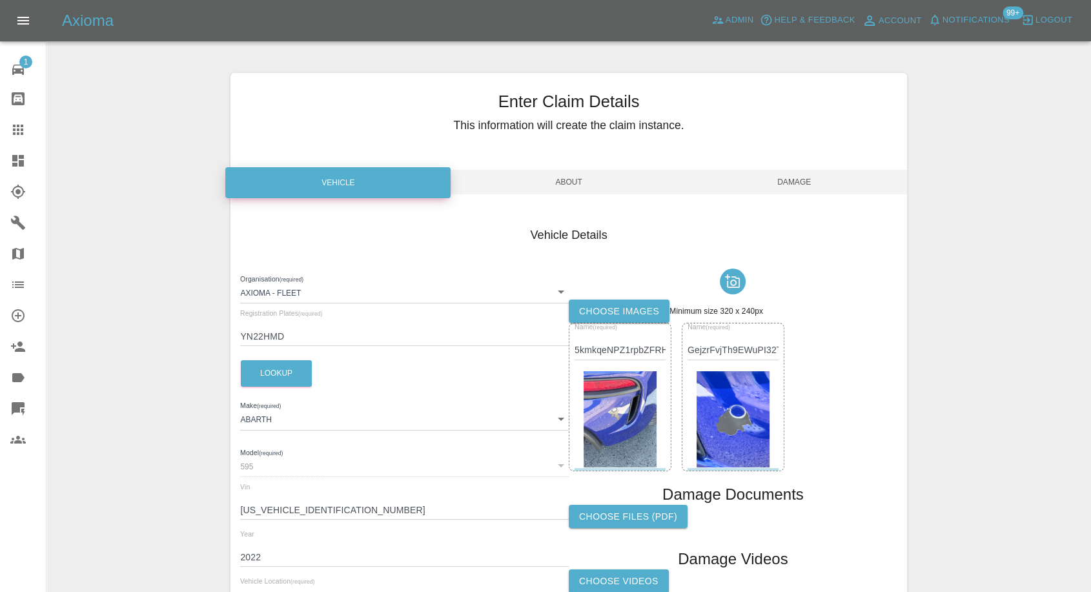
click at [799, 192] on span "Damage" at bounding box center [794, 182] width 225 height 25
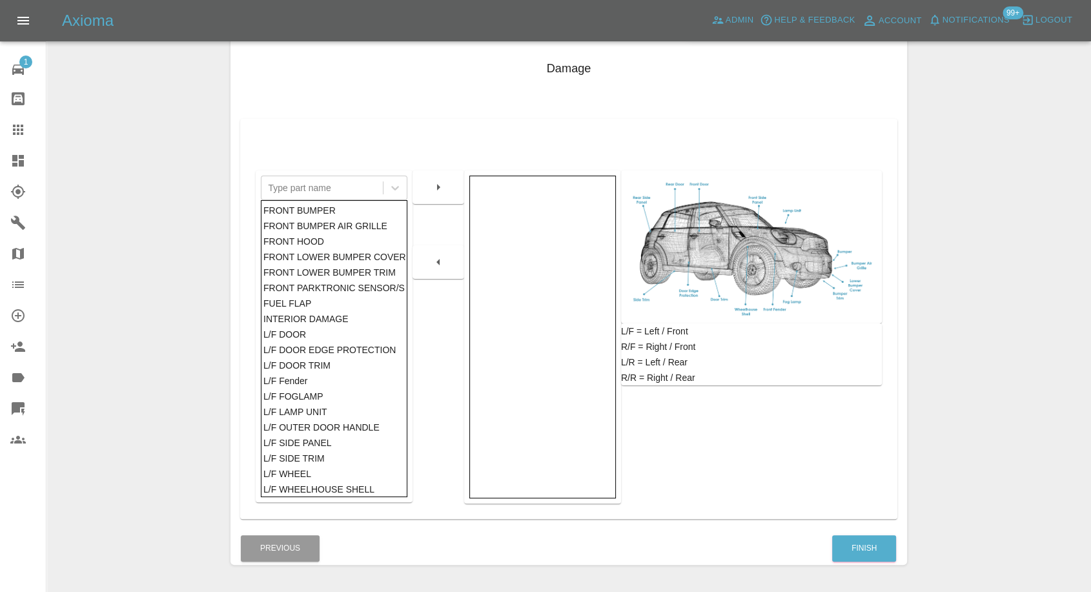
scroll to position [207, 0]
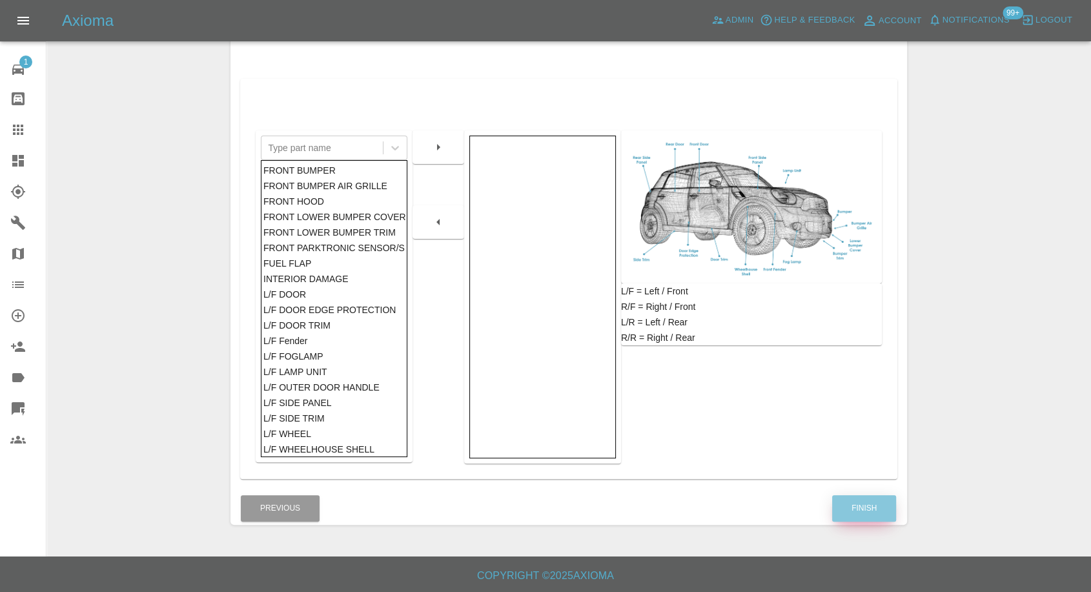
click at [868, 503] on button "Finish" at bounding box center [864, 508] width 64 height 26
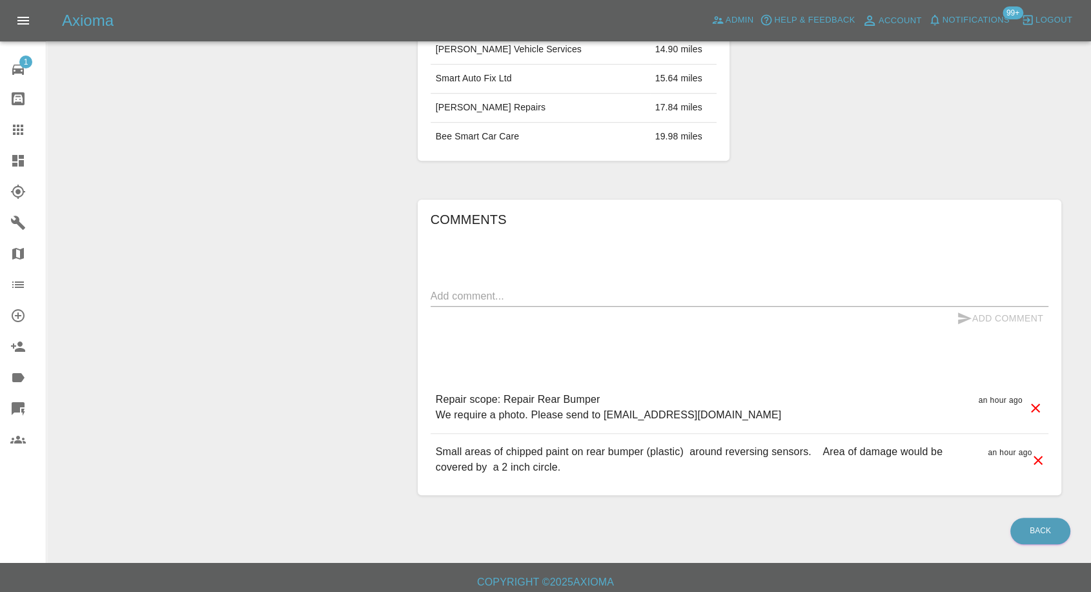
scroll to position [847, 0]
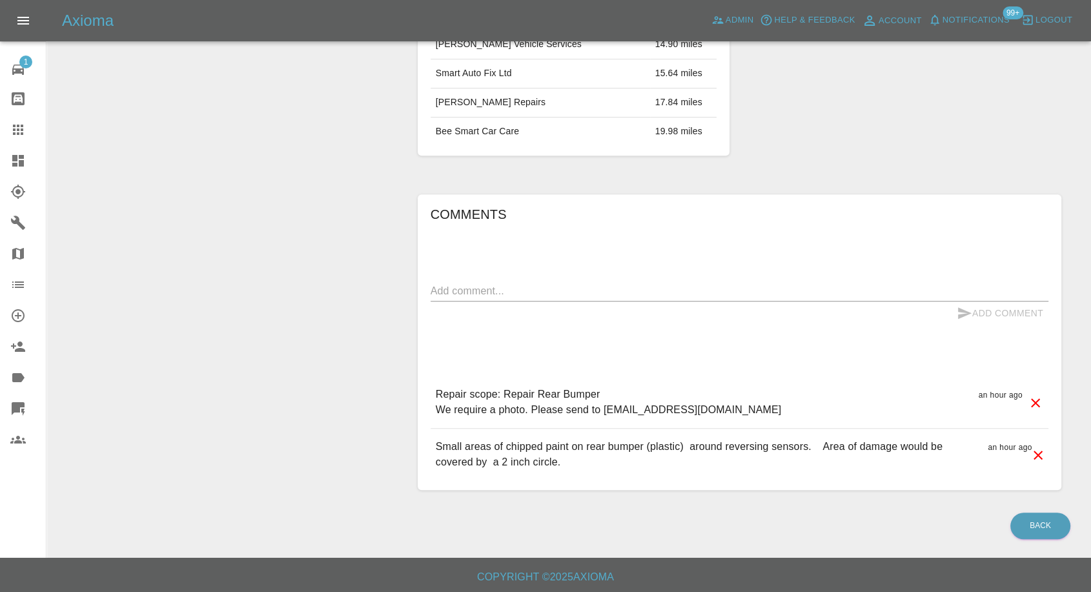
click at [576, 274] on div "Comments x Add Comment Repair scope: Repair Rear Bumper We require a photo. Ple…" at bounding box center [740, 342] width 618 height 277
click at [577, 272] on div "Comments x Add Comment Repair scope: Repair Rear Bumper We require a photo. Ple…" at bounding box center [740, 342] width 618 height 277
click at [558, 298] on div "x" at bounding box center [740, 291] width 618 height 21
paste textarea "The white is reflection on the paint not damage"
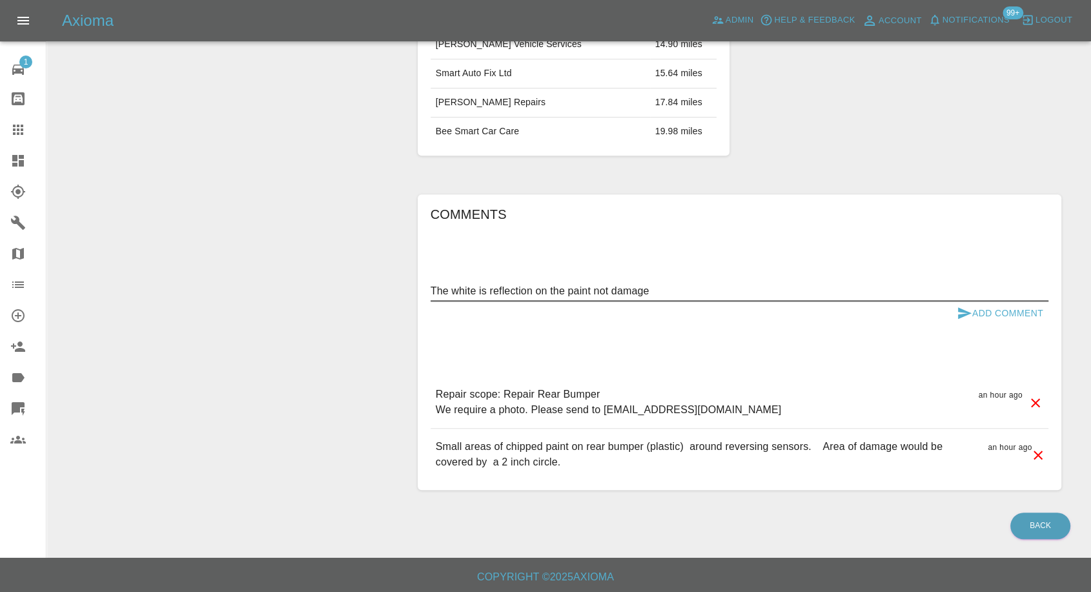
type textarea "The white is reflection on the paint not damage"
click at [963, 312] on icon "submit" at bounding box center [965, 313] width 14 height 12
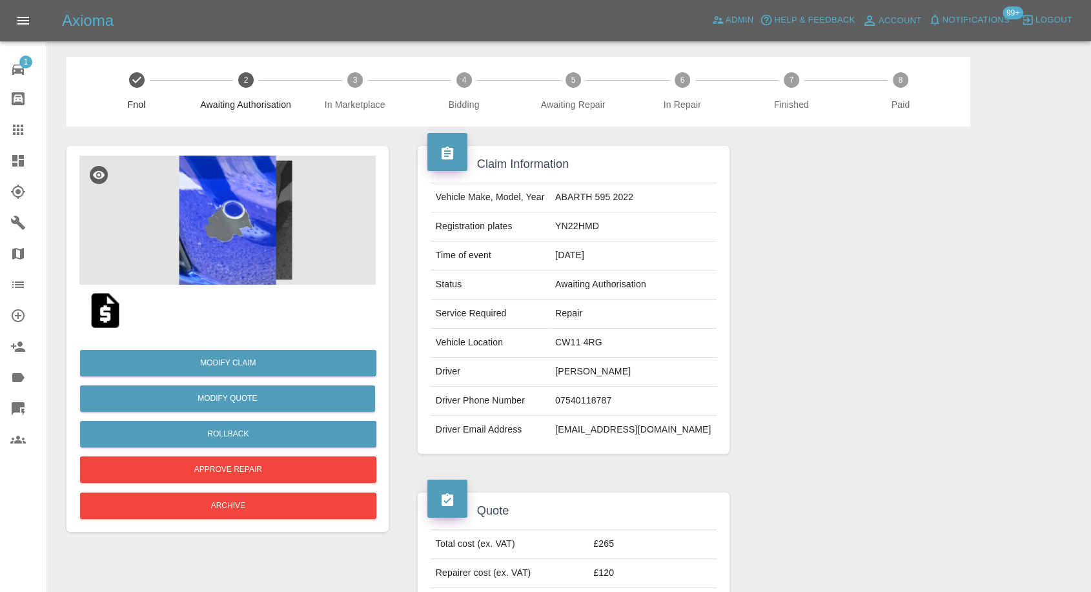
click at [106, 319] on img at bounding box center [105, 310] width 41 height 41
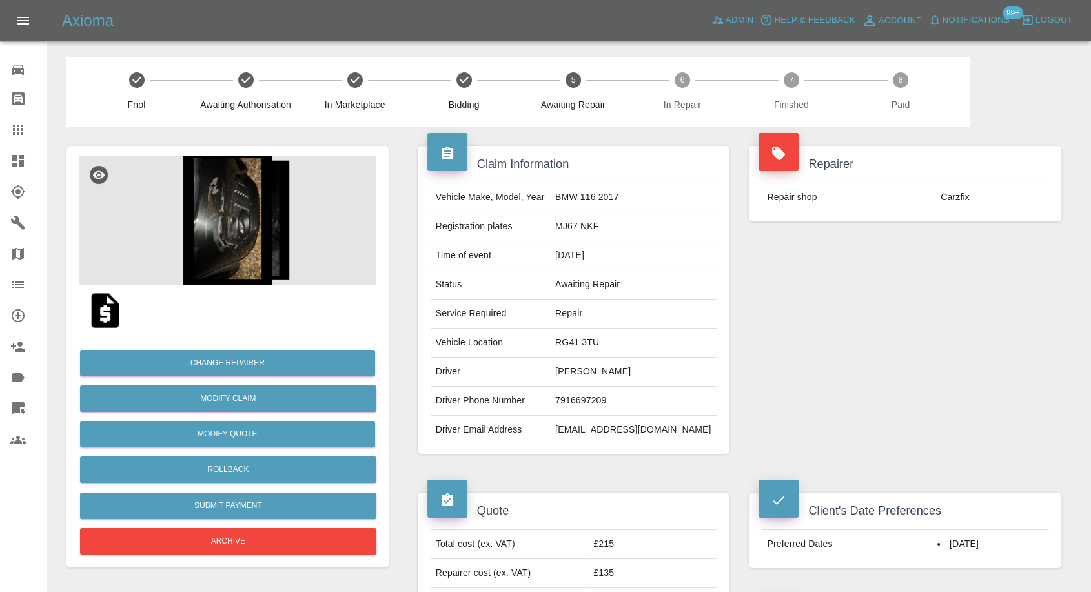
click at [599, 372] on td "[PERSON_NAME]" at bounding box center [633, 372] width 167 height 29
copy td "[PERSON_NAME]"
click at [603, 396] on td "7916697209" at bounding box center [633, 401] width 167 height 29
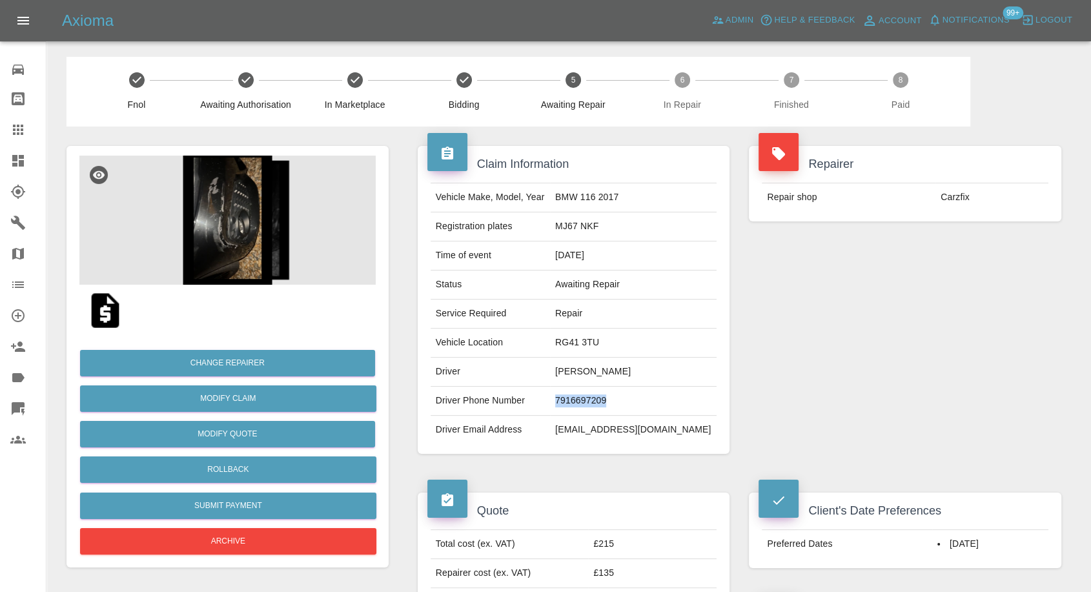
click at [603, 396] on td "7916697209" at bounding box center [633, 401] width 167 height 29
copy td "7916697209"
click at [502, 403] on td "Driver Phone Number" at bounding box center [490, 401] width 119 height 29
click at [583, 366] on td "Ty Moorcroft" at bounding box center [633, 372] width 167 height 29
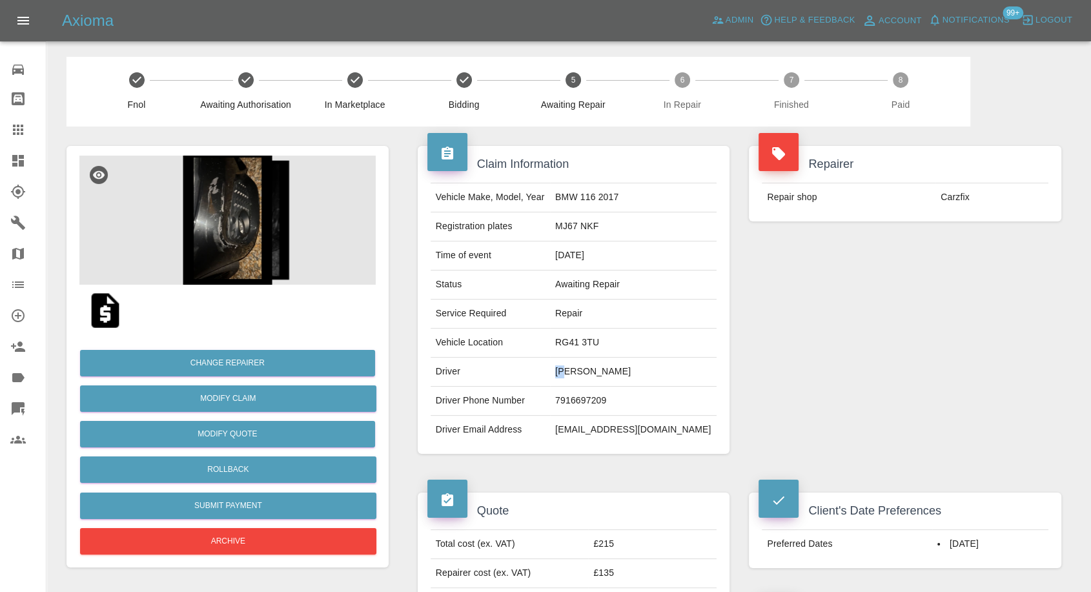
copy td "Ty"
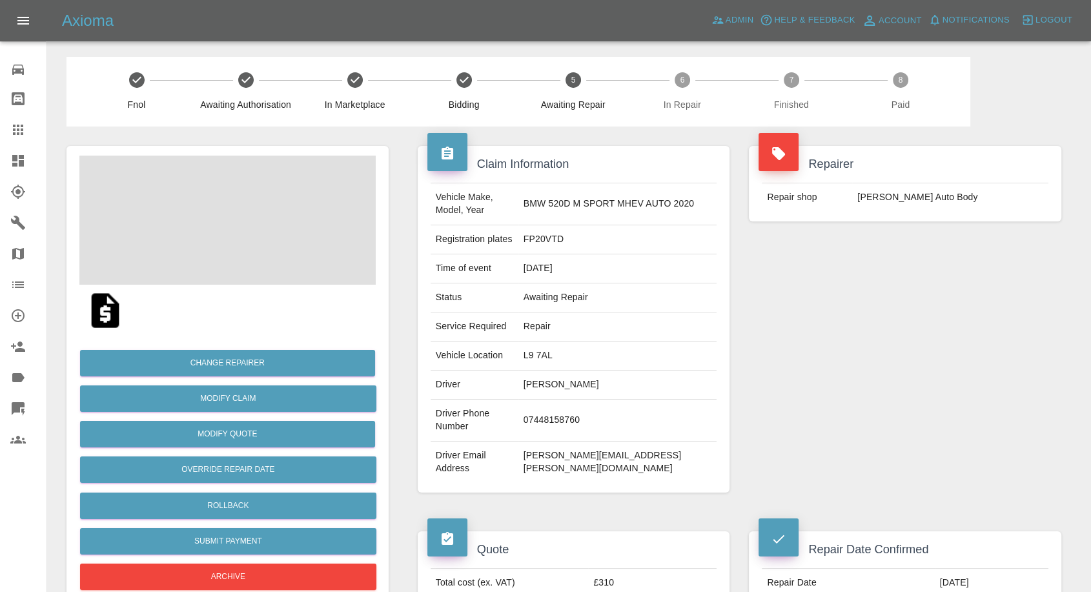
click at [560, 385] on td "salman mirza" at bounding box center [617, 384] width 199 height 29
copy td "salman mirza"
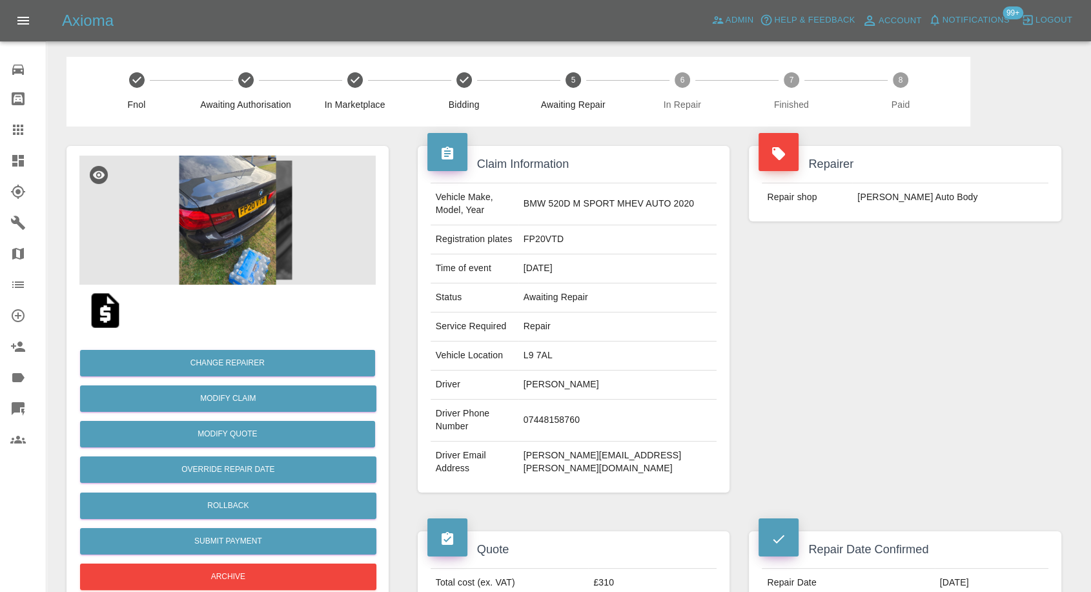
click at [566, 418] on td "07448158760" at bounding box center [617, 421] width 199 height 42
copy td "07448158760"
click at [548, 471] on div "Claim Information Vehicle Make, Model, Year BMW 520D M SPORT MHEV AUTO 2020 Reg…" at bounding box center [574, 319] width 332 height 385
click at [561, 383] on td "salman mirza" at bounding box center [617, 384] width 199 height 29
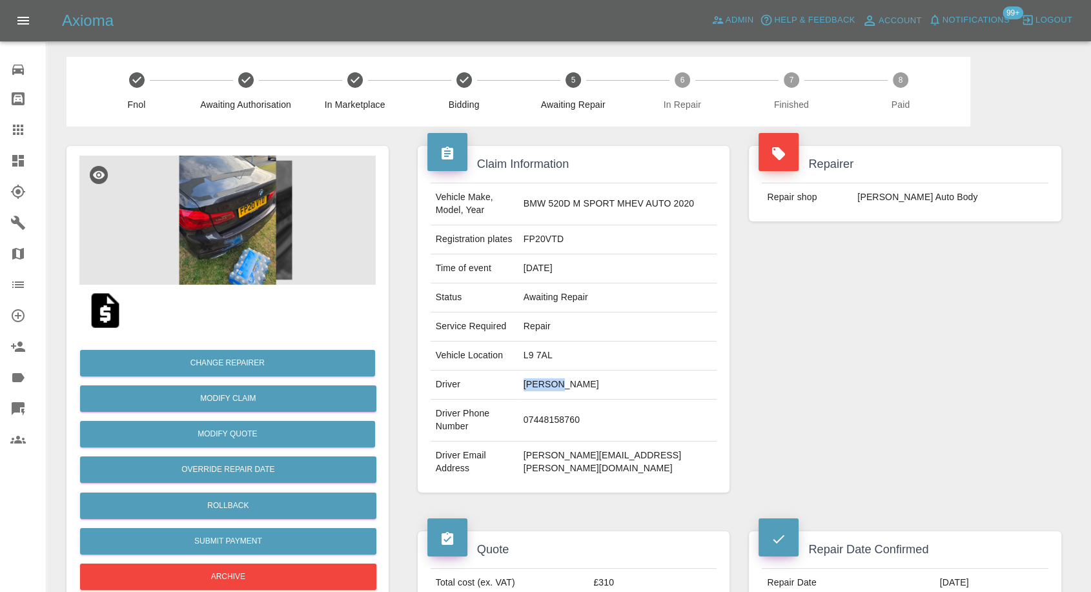
click at [561, 383] on td "salman mirza" at bounding box center [617, 384] width 199 height 29
copy td "salman mirza"
click at [558, 380] on td "salman mirza" at bounding box center [617, 384] width 199 height 29
click at [557, 387] on td "salman mirza" at bounding box center [617, 384] width 199 height 29
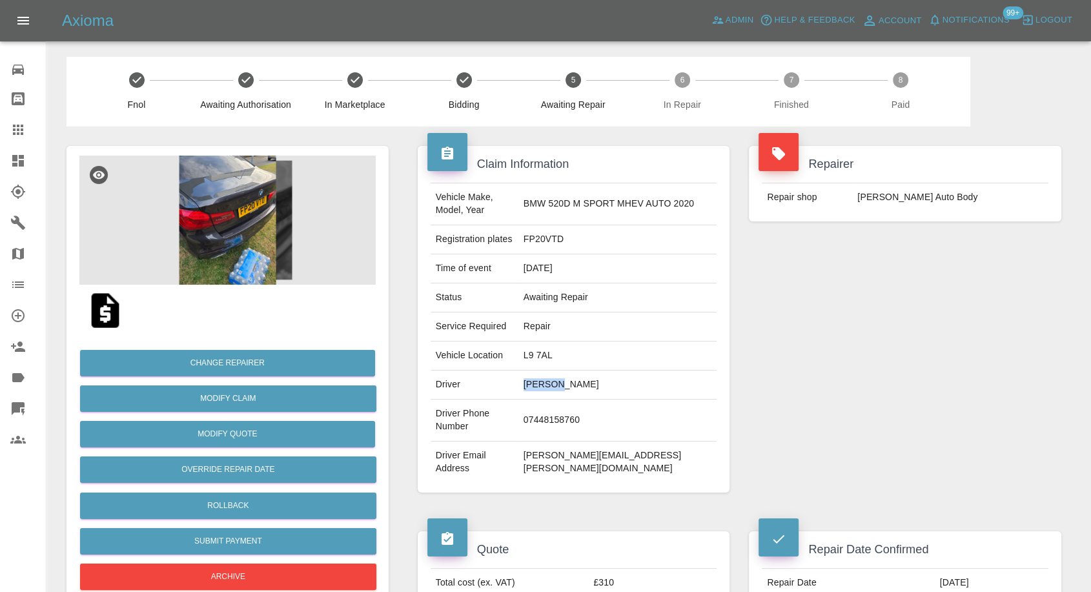
click at [557, 387] on td "salman mirza" at bounding box center [617, 384] width 199 height 29
copy td "salman"
click at [558, 353] on td "L9 7AL" at bounding box center [617, 355] width 199 height 29
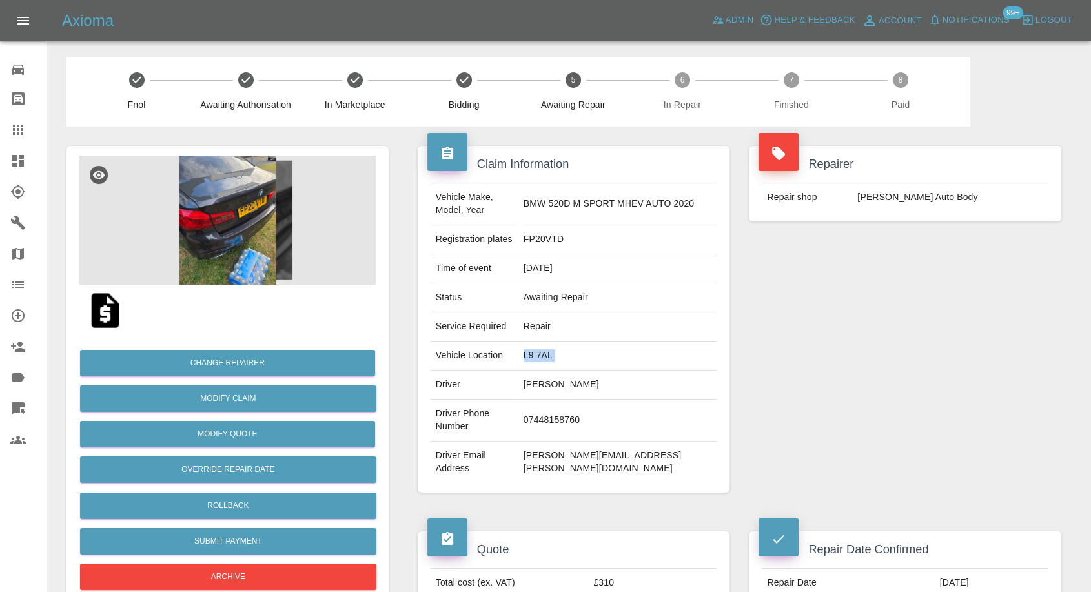
copy td "L9 7AL"
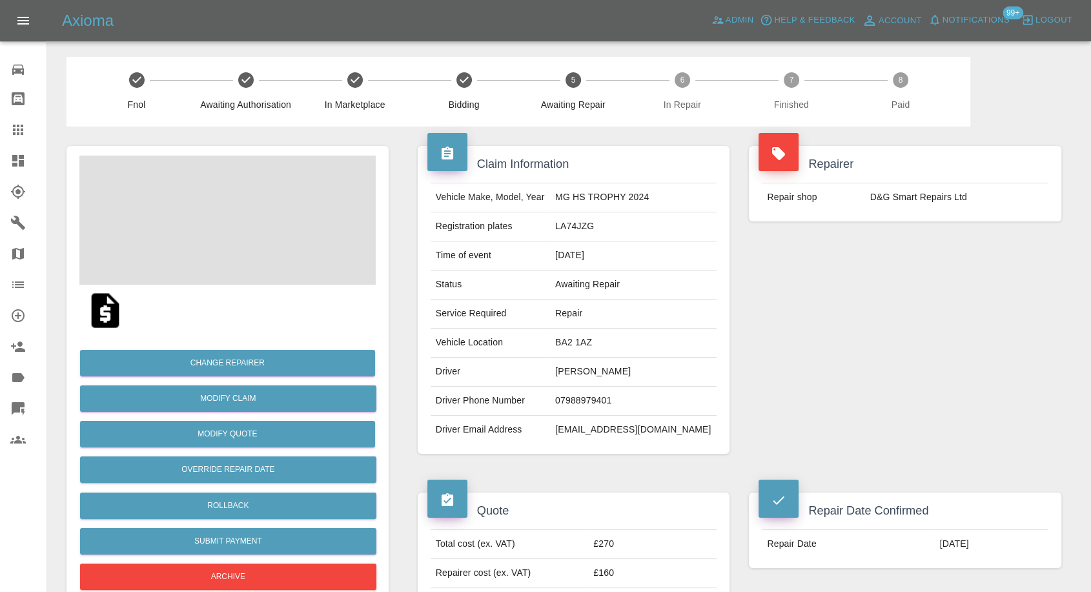
click at [609, 376] on td "[PERSON_NAME]" at bounding box center [633, 372] width 167 height 29
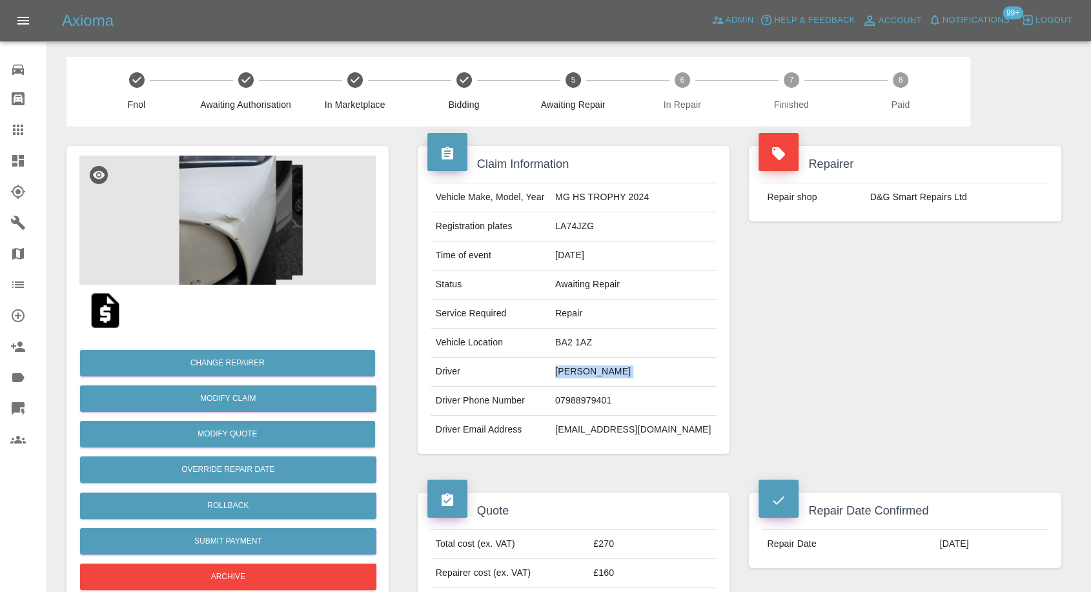
click at [609, 376] on td "[PERSON_NAME]" at bounding box center [633, 372] width 167 height 29
copy td "[PERSON_NAME]"
click at [613, 399] on td "07988979401" at bounding box center [633, 401] width 167 height 29
copy td "07988979401"
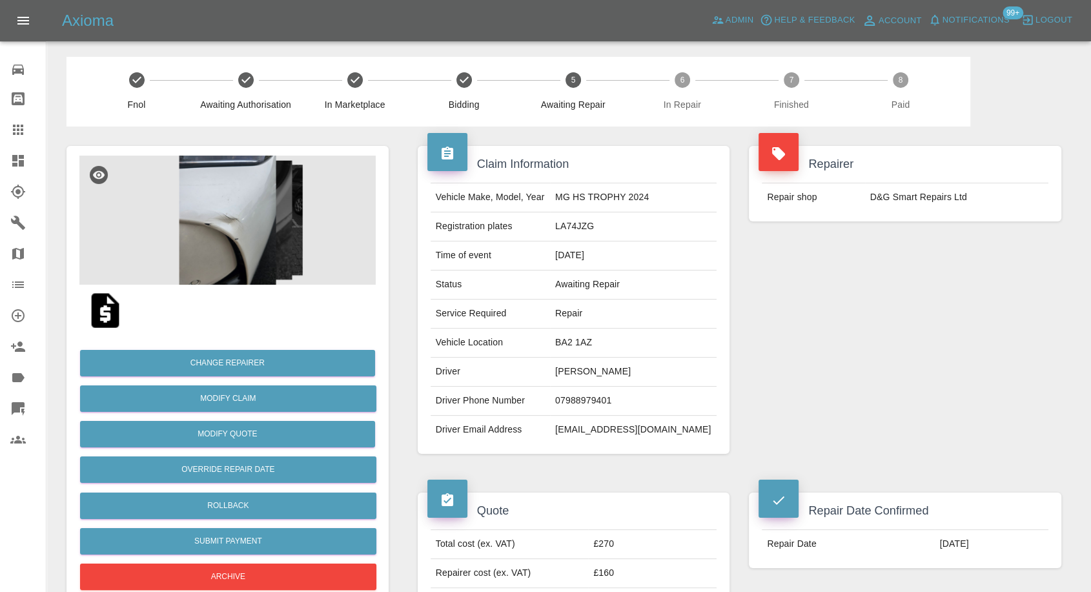
click at [701, 462] on div "Claim Information Vehicle Make, Model, Year MG HS TROPHY 2024 Registration plat…" at bounding box center [574, 300] width 332 height 347
click at [583, 371] on td "[PERSON_NAME]" at bounding box center [633, 372] width 167 height 29
click at [583, 371] on td "Allan Bertelsen" at bounding box center [633, 372] width 167 height 29
copy td "Allan"
click at [609, 332] on td "BA2 1AZ" at bounding box center [633, 343] width 167 height 29
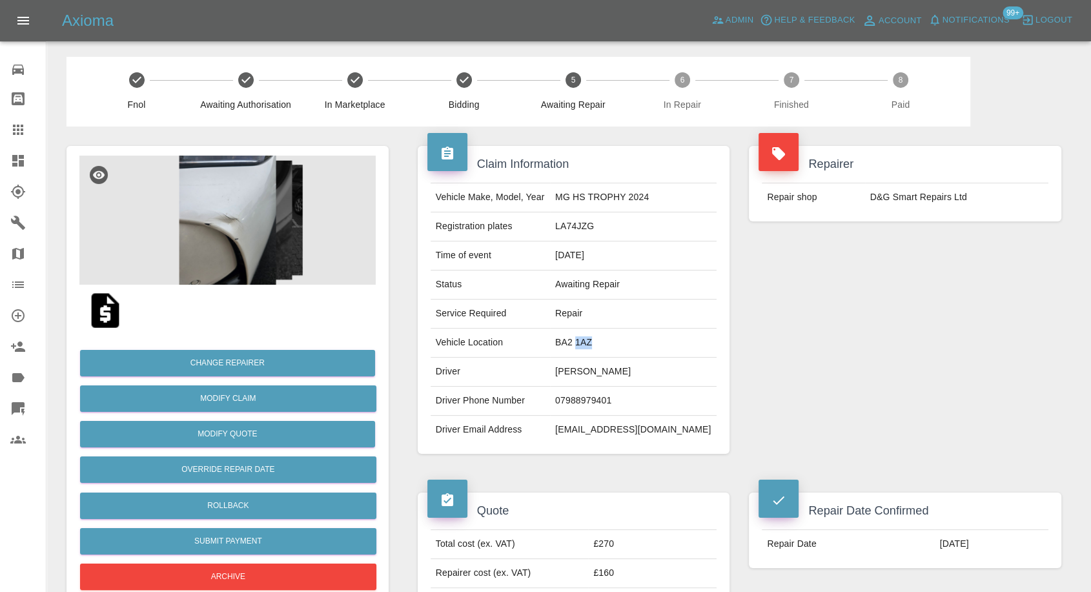
click at [609, 332] on td "BA2 1AZ" at bounding box center [633, 343] width 167 height 29
copy td "BA2 1AZ"
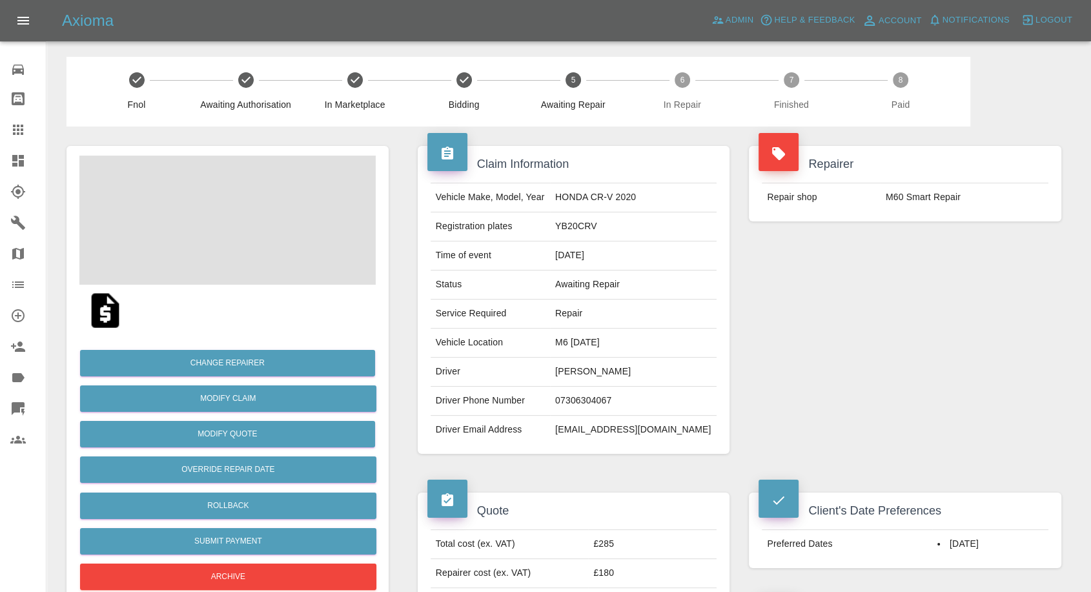
click at [602, 367] on td "[PERSON_NAME]" at bounding box center [633, 372] width 167 height 29
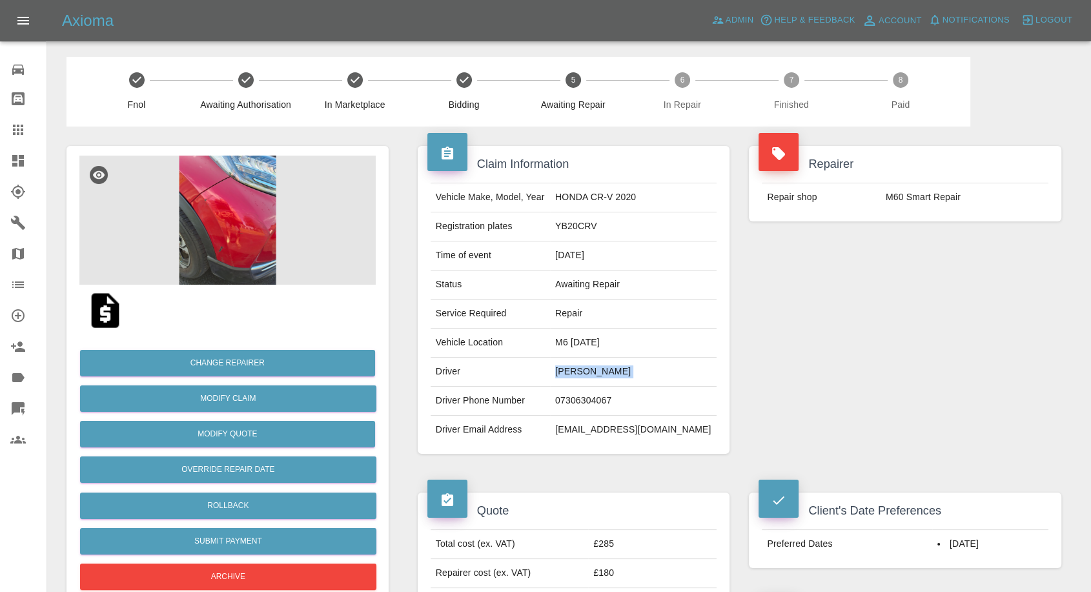
copy td "[PERSON_NAME]"
click at [615, 395] on td "07306304067" at bounding box center [633, 401] width 167 height 29
copy td "07306304067"
click at [527, 416] on td "Driver Email Address" at bounding box center [490, 430] width 119 height 28
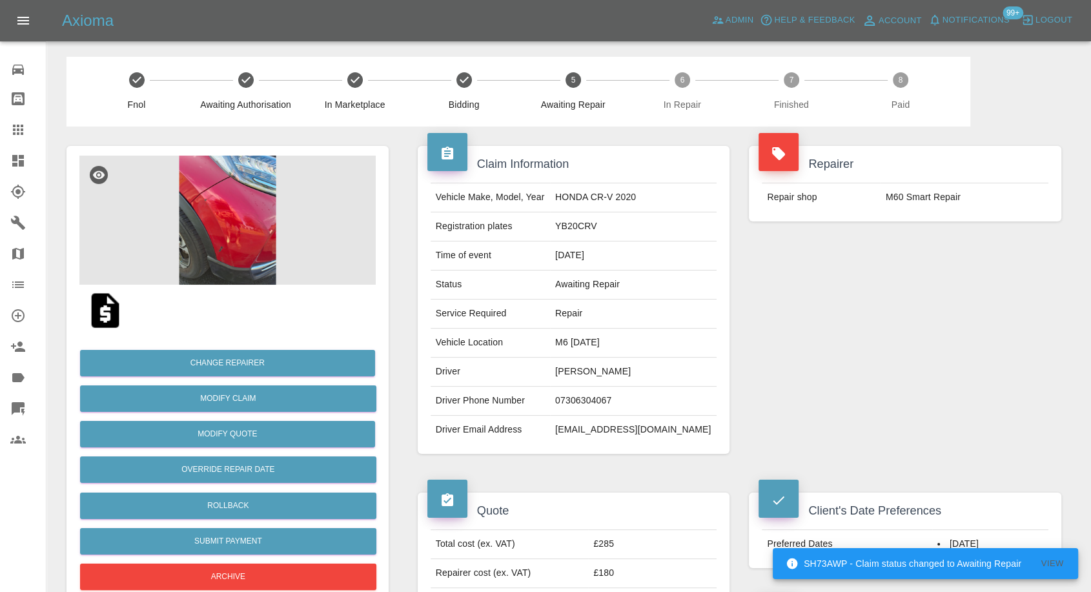
click at [591, 370] on td "Martin Kempton" at bounding box center [633, 372] width 167 height 29
copy td "Martin"
click at [594, 343] on td "M6 8AD" at bounding box center [633, 343] width 167 height 29
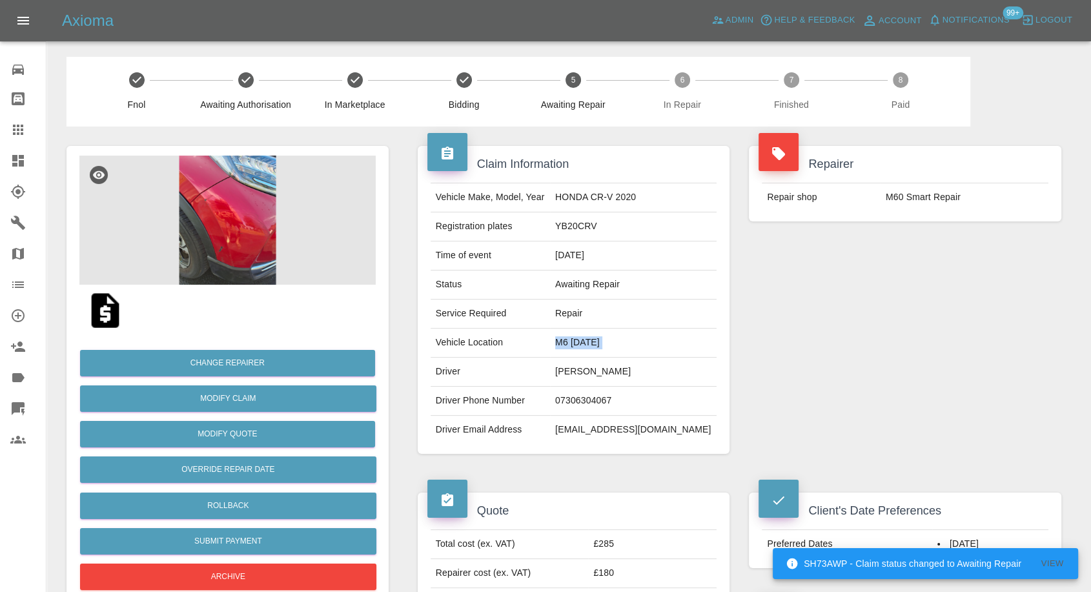
click at [594, 343] on td "M6 8AD" at bounding box center [633, 343] width 167 height 29
copy td "M6 8AD"
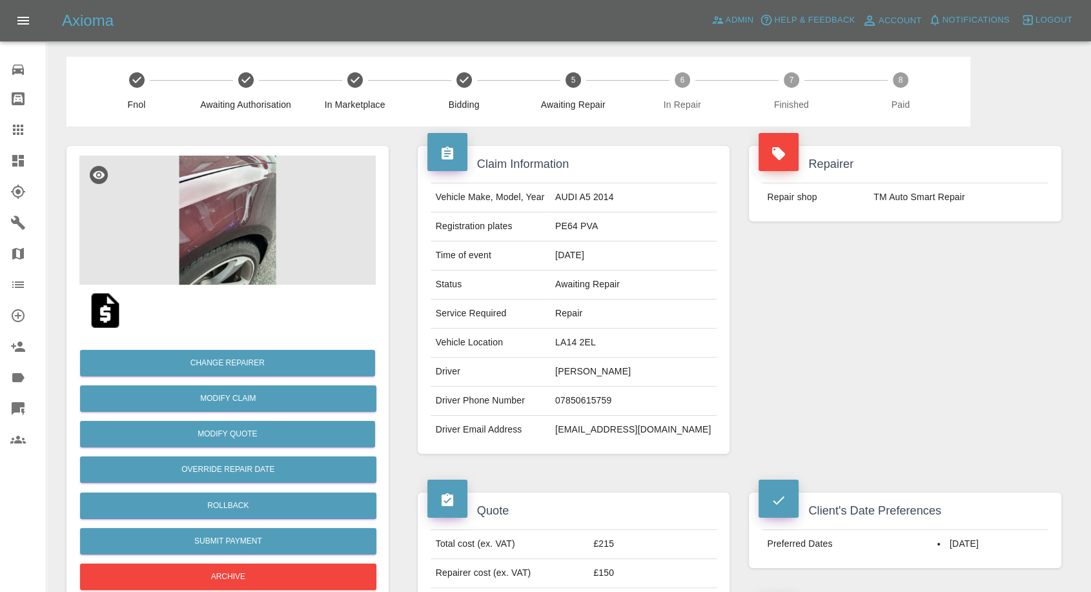
click at [632, 366] on td "[PERSON_NAME]" at bounding box center [633, 372] width 167 height 29
copy td "[PERSON_NAME]"
click at [635, 400] on td "07850615759" at bounding box center [633, 401] width 167 height 29
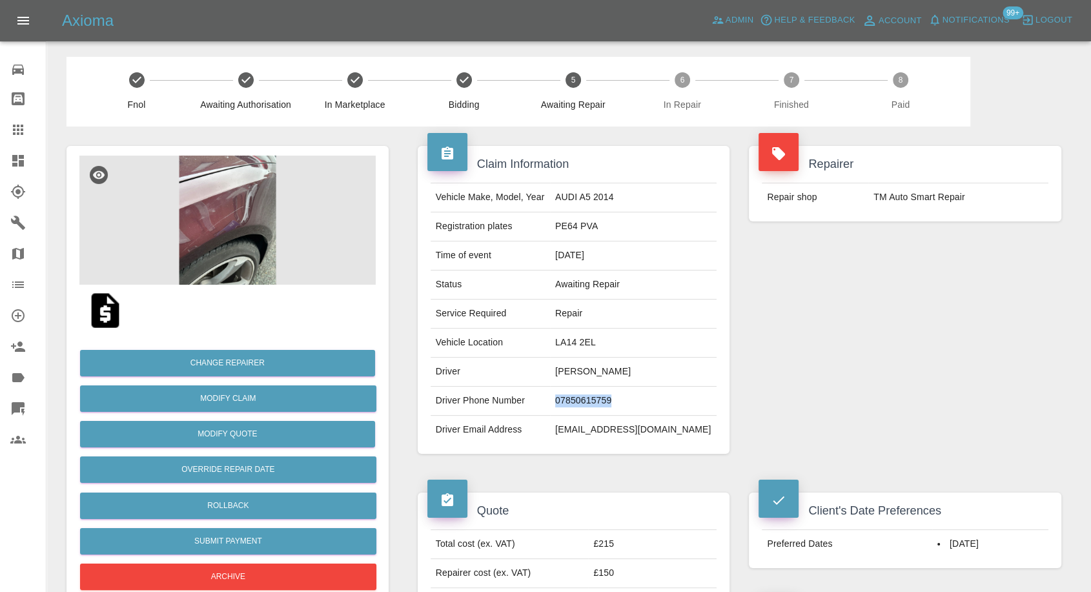
click at [635, 400] on td "07850615759" at bounding box center [633, 401] width 167 height 29
copy td "07850615759"
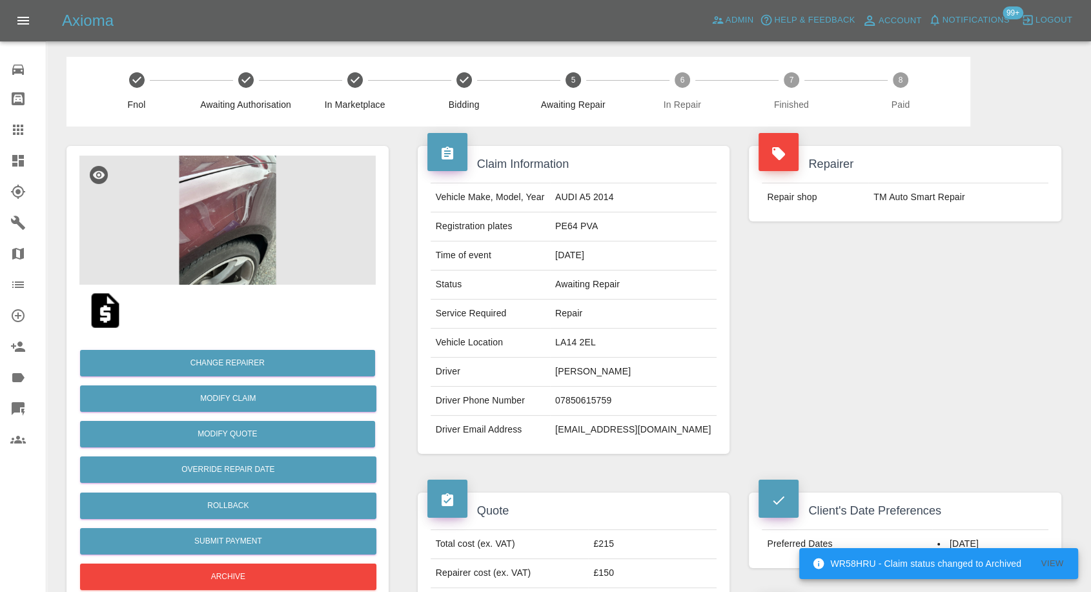
click at [534, 426] on td "Driver Email Address" at bounding box center [490, 430] width 119 height 28
click at [618, 369] on td "Paul Davis" at bounding box center [633, 372] width 167 height 29
copy td "Paul"
click at [625, 336] on td "LA14 2EL" at bounding box center [633, 343] width 167 height 29
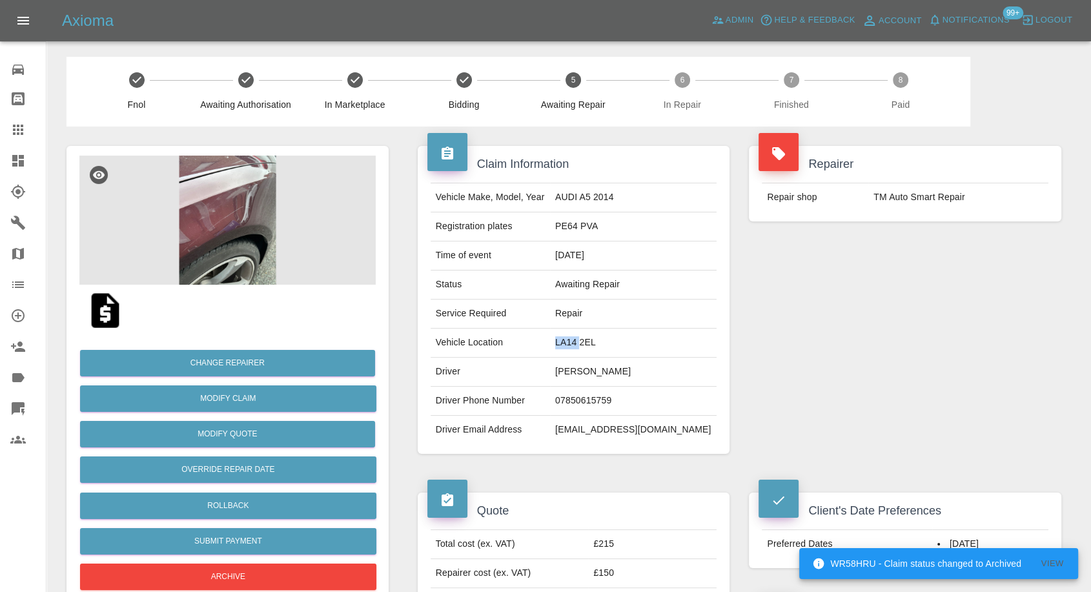
click at [625, 336] on td "LA14 2EL" at bounding box center [633, 343] width 167 height 29
copy td "LA14 2EL"
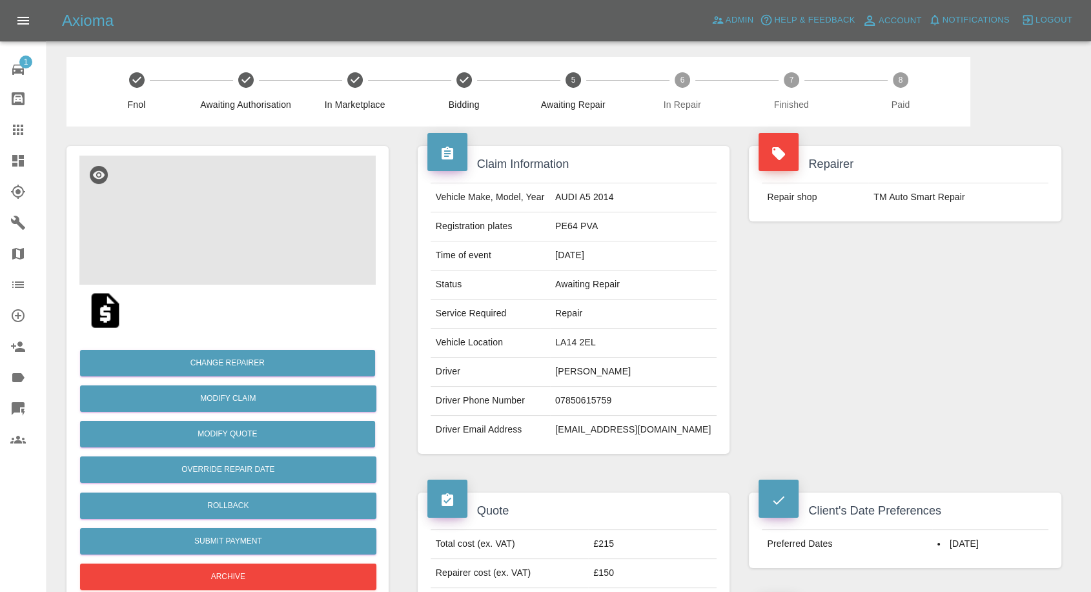
click at [636, 369] on td "[PERSON_NAME]" at bounding box center [633, 372] width 167 height 29
copy td "[PERSON_NAME]"
click at [622, 474] on div "Quote Total cost (ex. VAT) £215 Repairer cost (ex. VAT) £150 Quoted by [PERSON_…" at bounding box center [574, 559] width 332 height 172
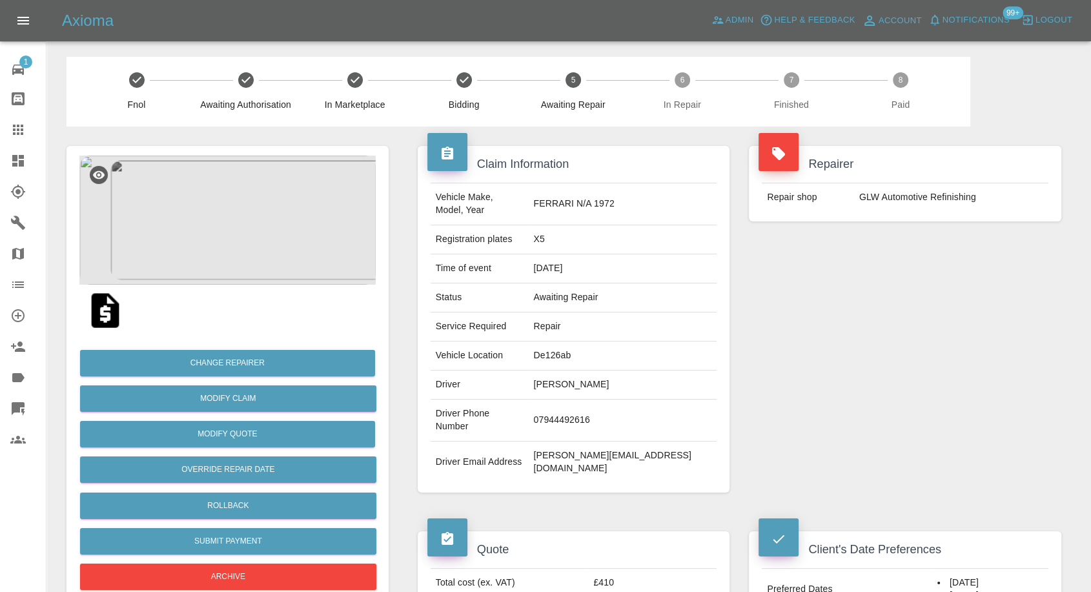
click at [589, 370] on td "Tracy Morris" at bounding box center [622, 384] width 188 height 29
copy td "Tracy Morris"
click at [598, 400] on td "07944492616" at bounding box center [622, 421] width 188 height 42
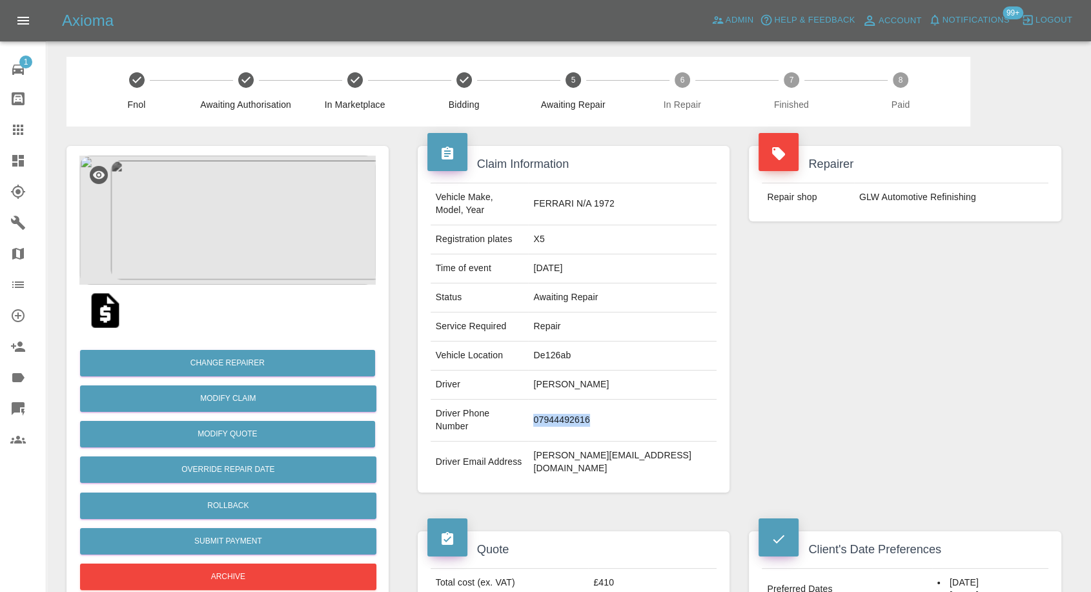
click at [598, 400] on td "07944492616" at bounding box center [622, 421] width 188 height 42
copy td "07944492616"
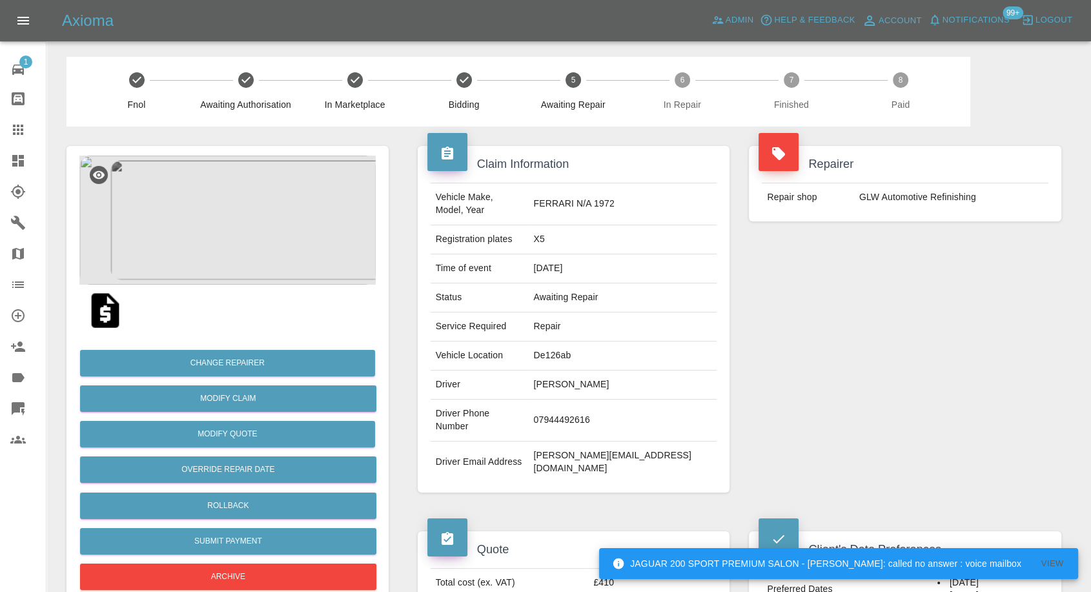
drag, startPoint x: 540, startPoint y: 435, endPoint x: 549, endPoint y: 404, distance: 32.3
click at [529, 441] on td "Driver Email Address" at bounding box center [480, 461] width 98 height 41
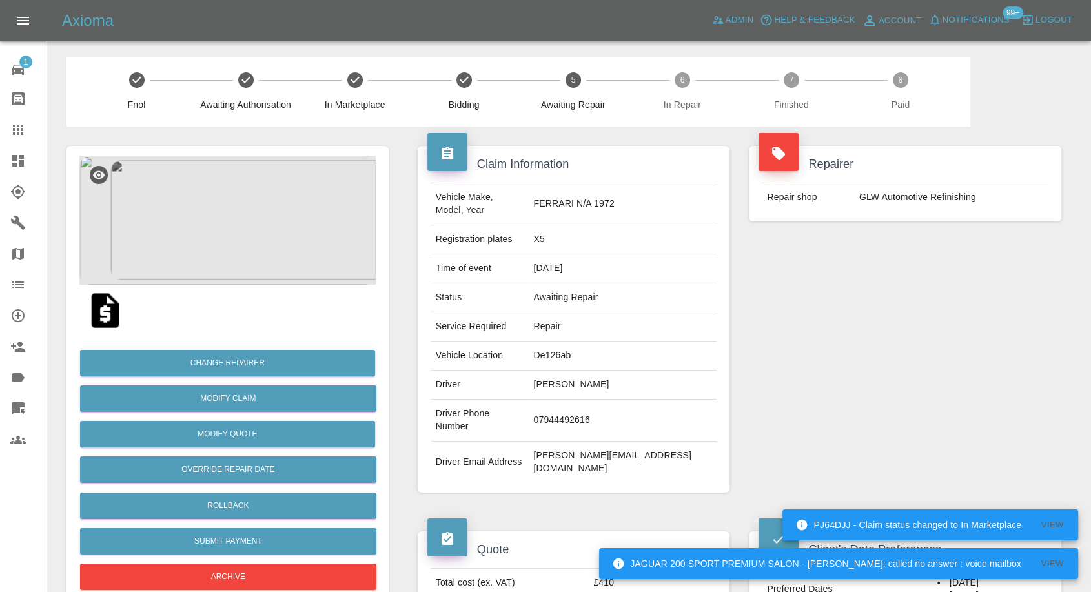
click at [573, 370] on td "Tracy Morris" at bounding box center [622, 384] width 188 height 29
copy td "Tracy"
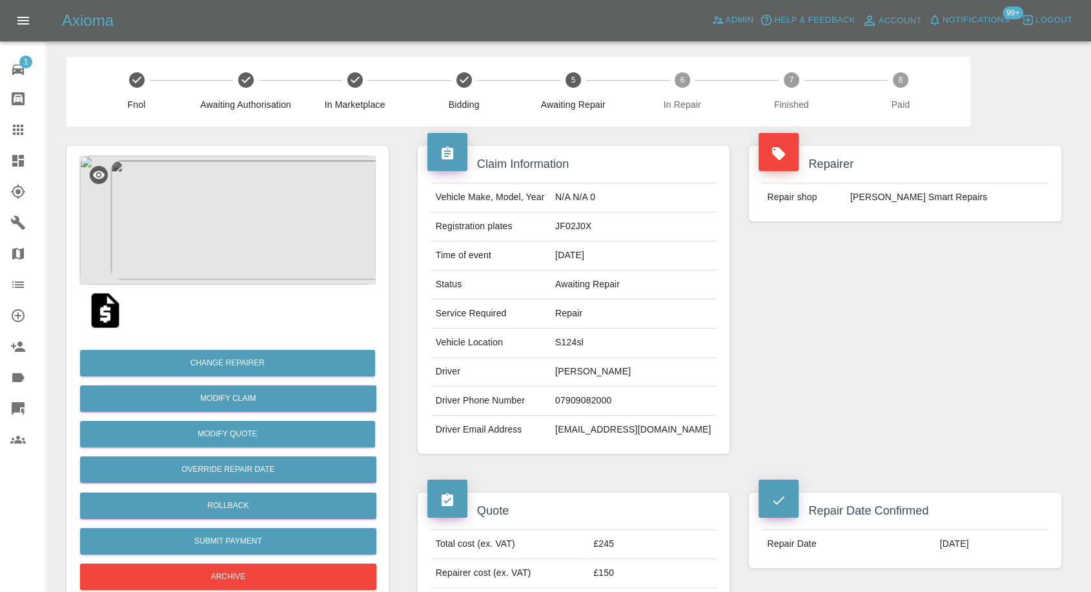
click at [622, 362] on td "[PERSON_NAME]" at bounding box center [633, 372] width 167 height 29
copy td "[PERSON_NAME]"
click at [601, 403] on td "07909082000" at bounding box center [633, 401] width 167 height 29
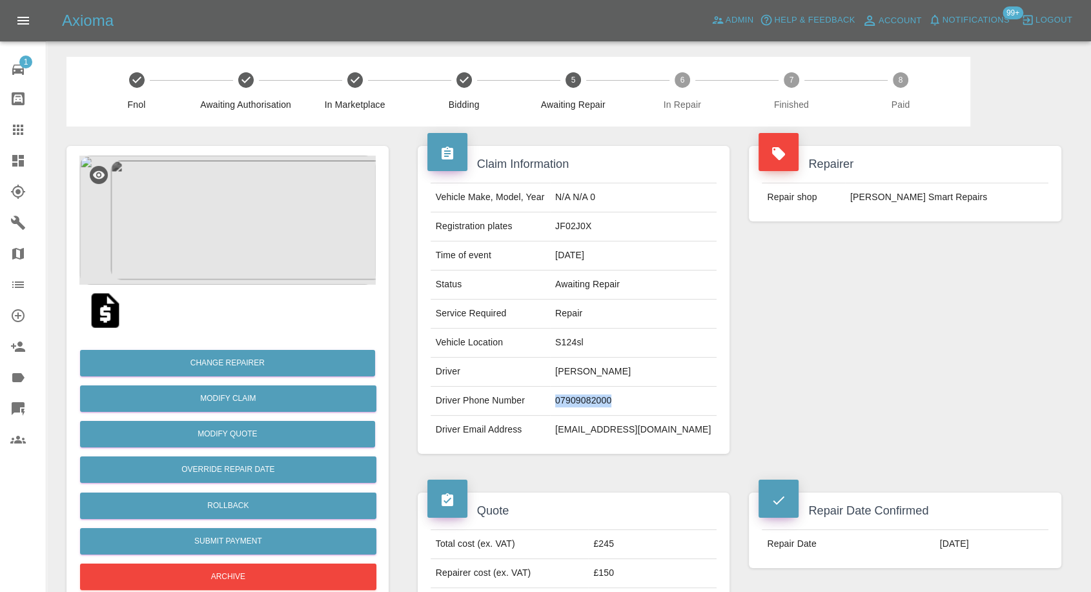
click at [601, 403] on td "07909082000" at bounding box center [633, 401] width 167 height 29
copy td "07909082000"
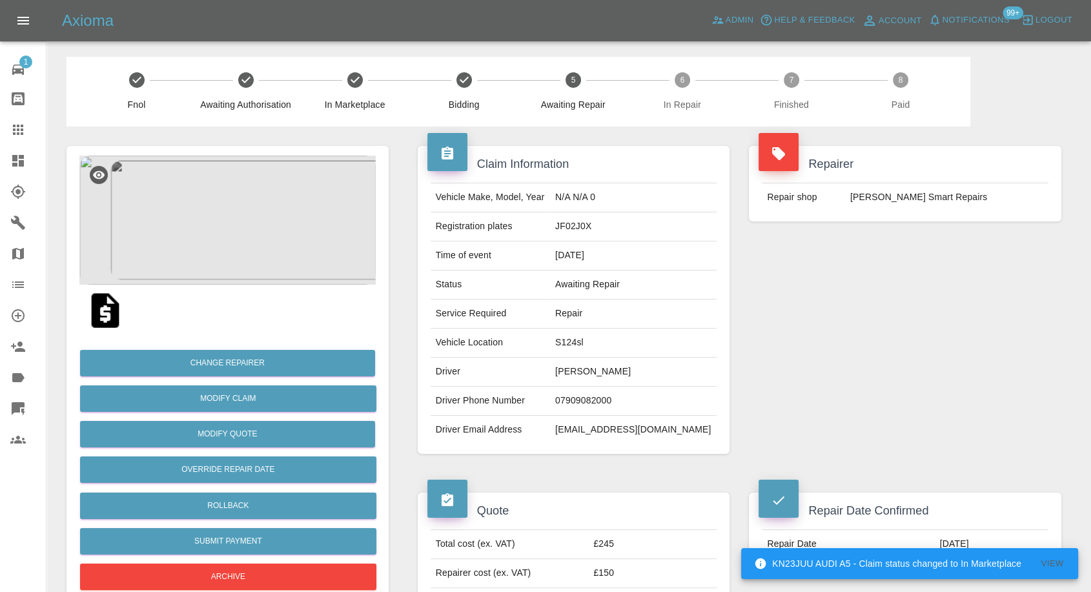
click at [540, 442] on td "Driver Email Address" at bounding box center [490, 430] width 119 height 28
click at [600, 369] on td "[PERSON_NAME]" at bounding box center [633, 372] width 167 height 29
copy td "[PERSON_NAME]"
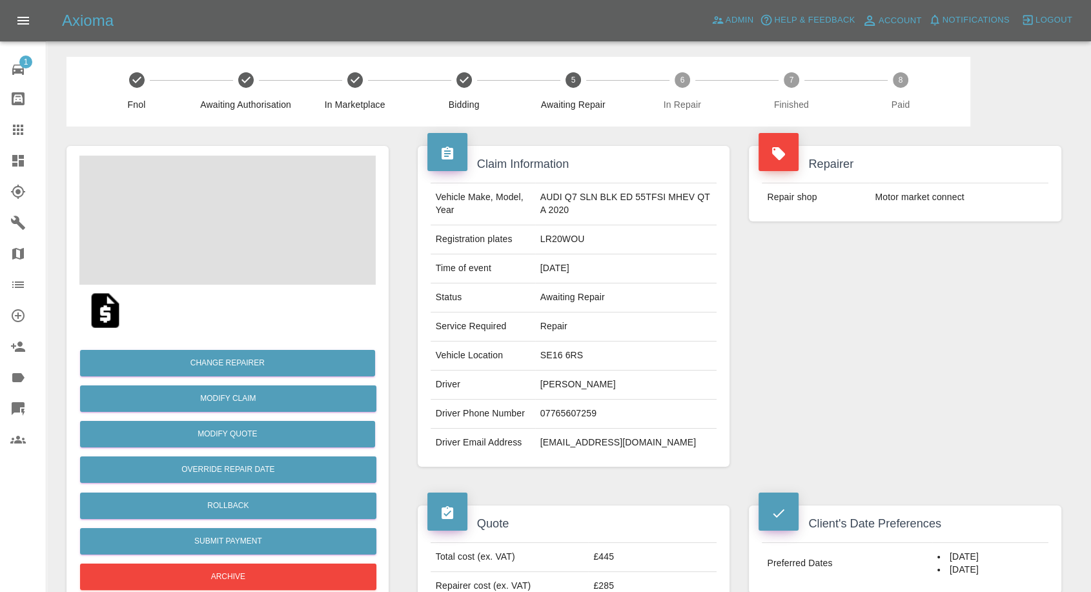
click at [567, 390] on td "[PERSON_NAME]" at bounding box center [626, 384] width 182 height 29
click at [568, 410] on td "07765607259" at bounding box center [626, 414] width 182 height 29
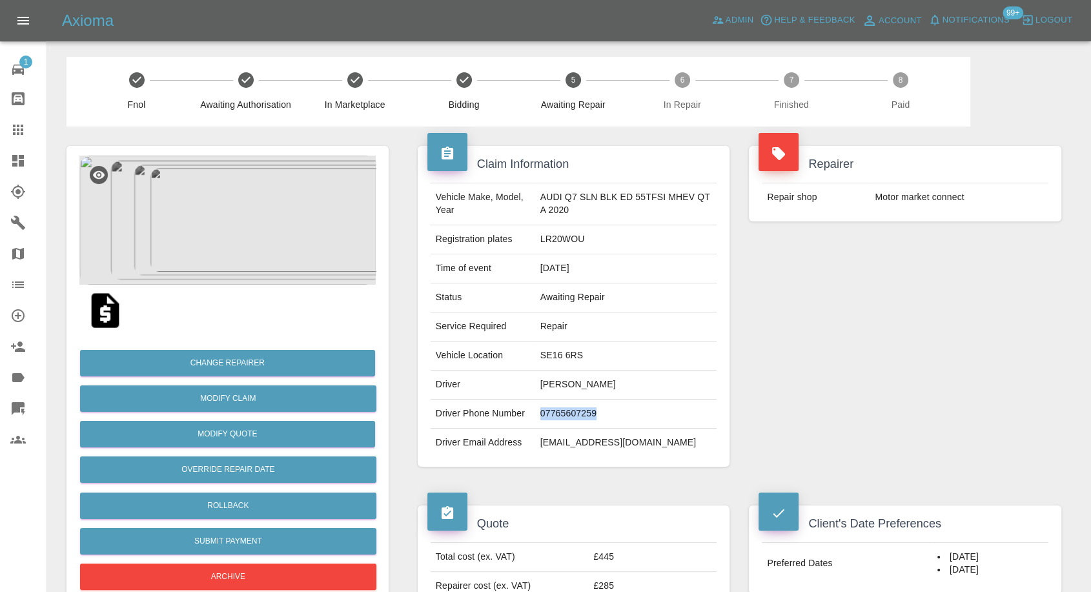
copy td "07765607259"
drag, startPoint x: 638, startPoint y: 500, endPoint x: 612, endPoint y: 480, distance: 32.8
click at [638, 500] on div "Quote Total cost (ex. VAT) £445 Repairer cost (ex. VAT) £285 Quoted by [PERSON_…" at bounding box center [574, 572] width 332 height 172
click at [556, 387] on td "[PERSON_NAME]" at bounding box center [626, 384] width 182 height 29
click at [556, 387] on td "Graham Weir" at bounding box center [626, 384] width 182 height 29
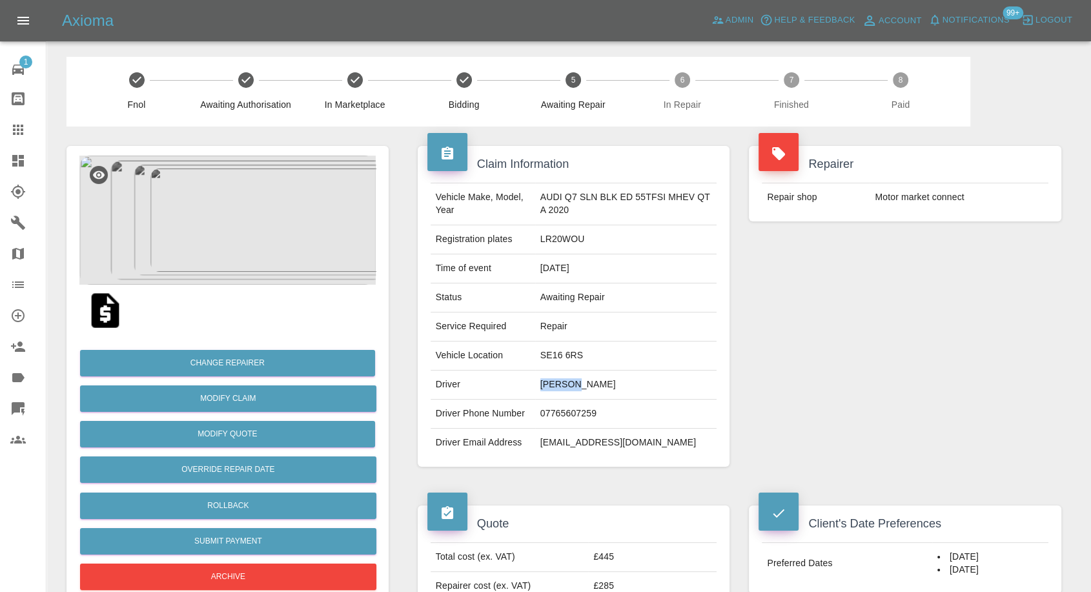
copy td "Graham"
click at [554, 356] on td "SE16 6RS" at bounding box center [626, 355] width 182 height 29
copy td "SE16 6RS"
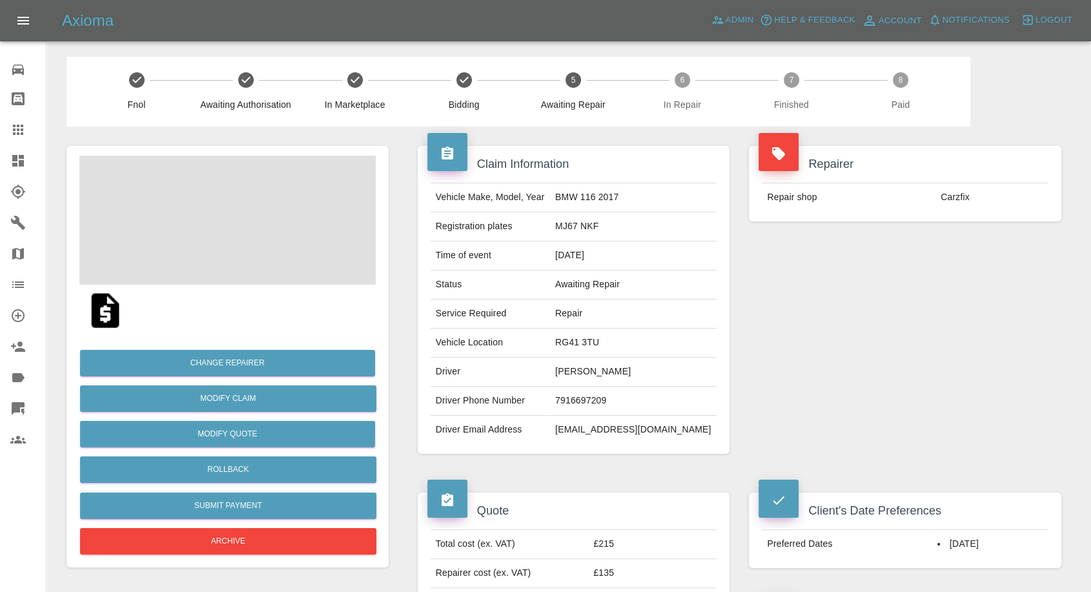
click at [591, 390] on td "7916697209" at bounding box center [633, 401] width 167 height 29
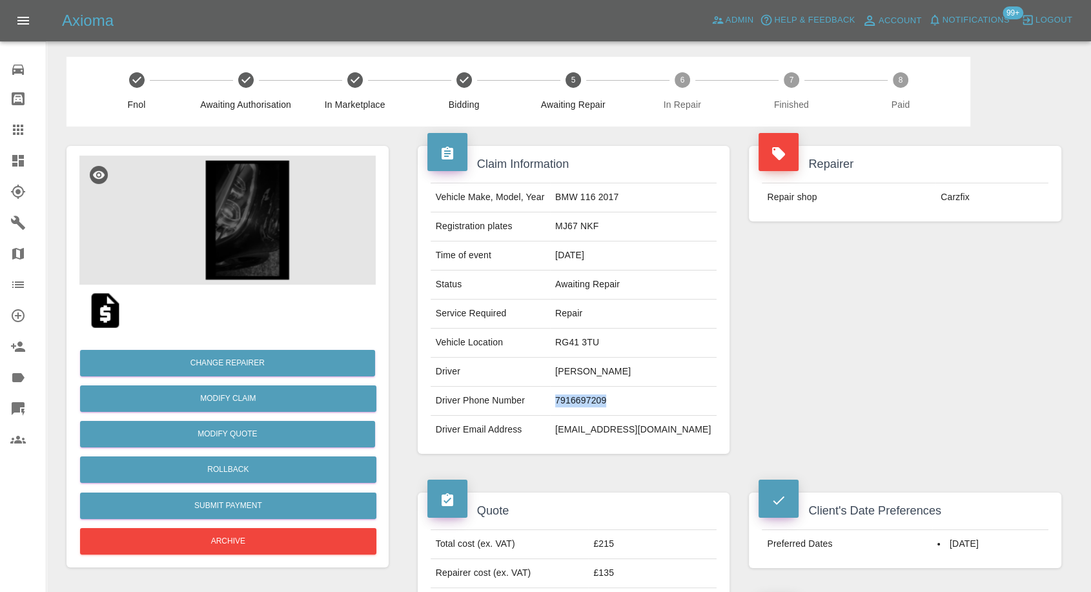
copy td "7916697209"
click at [568, 23] on div "Axioma Admin Help & Feedback Account Notifications 99+ Logout" at bounding box center [576, 20] width 1029 height 21
